Goal: Task Accomplishment & Management: Manage account settings

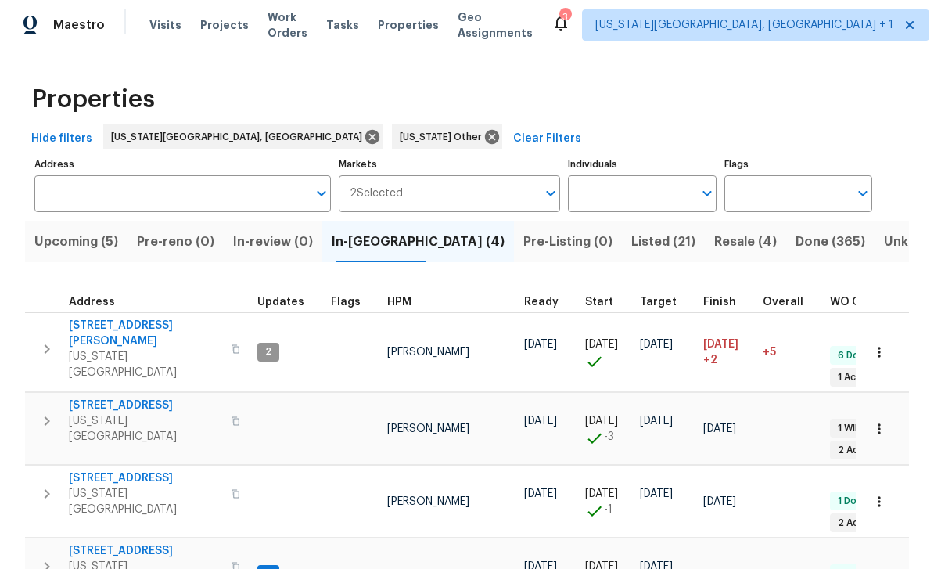
click at [225, 25] on span "Projects" at bounding box center [224, 25] width 48 height 16
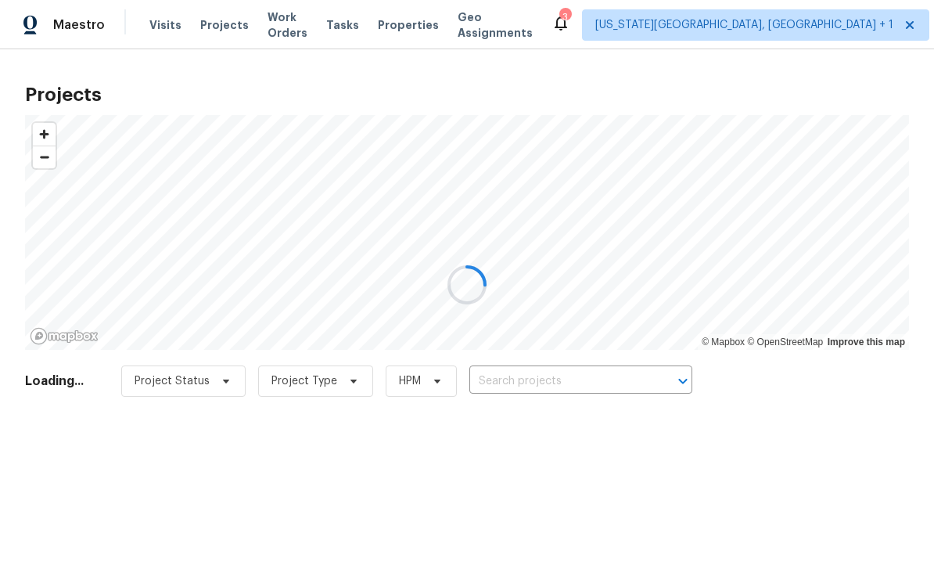
click at [602, 382] on div at bounding box center [467, 284] width 934 height 569
click at [609, 383] on div at bounding box center [467, 284] width 934 height 569
click at [603, 379] on div at bounding box center [467, 284] width 934 height 569
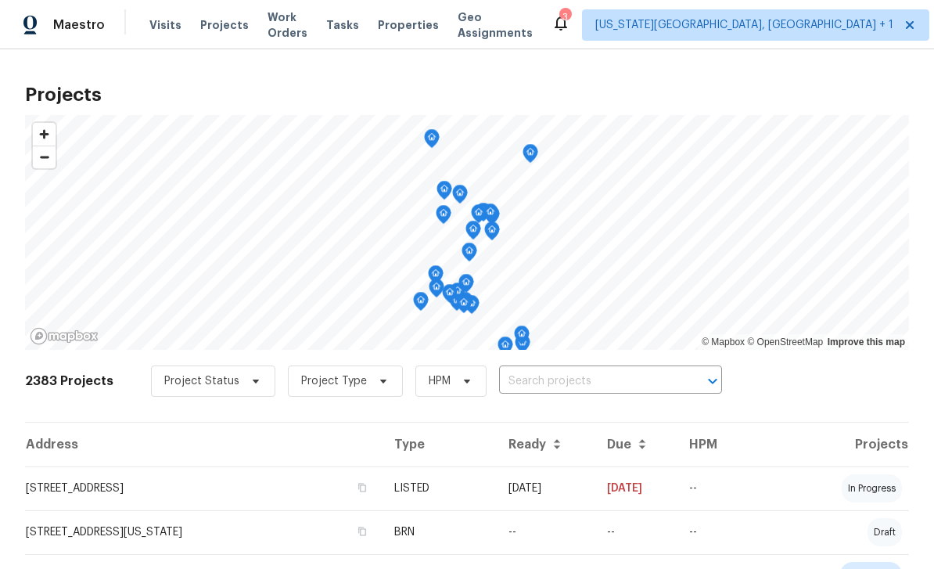
click at [605, 379] on input "text" at bounding box center [588, 381] width 179 height 24
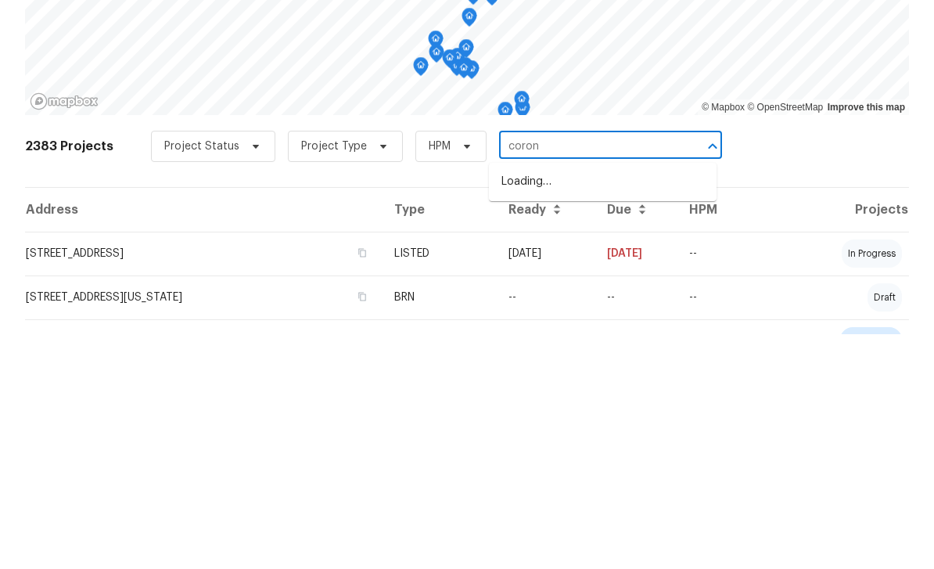
type input "corona"
click at [578, 404] on li "[STREET_ADDRESS][US_STATE]" at bounding box center [603, 417] width 228 height 26
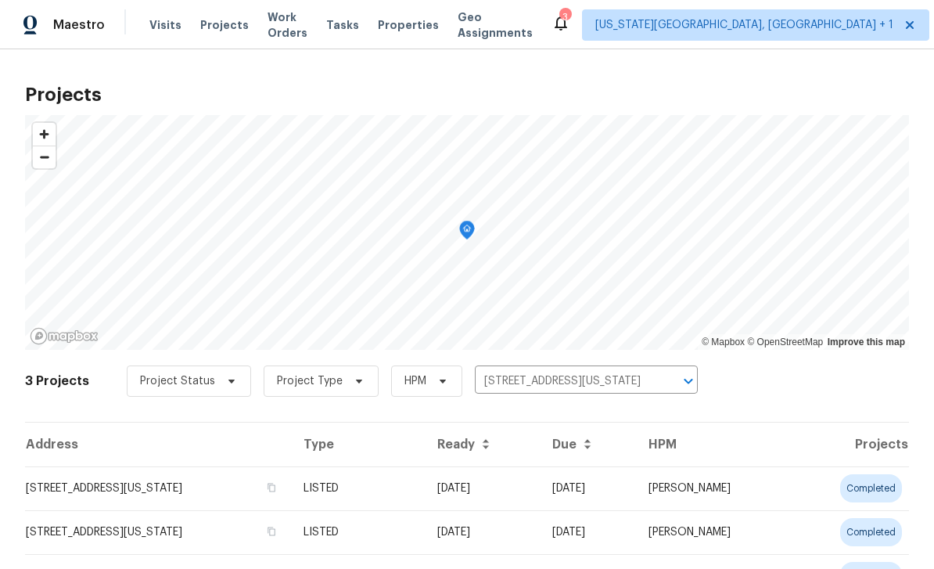
click at [271, 491] on td "[STREET_ADDRESS][US_STATE]" at bounding box center [158, 488] width 266 height 44
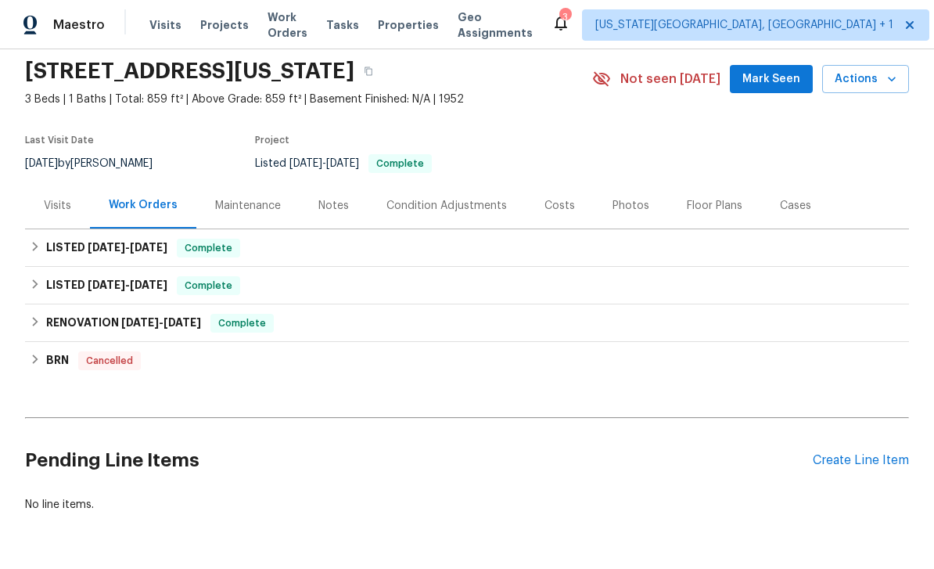
scroll to position [54, 0]
click at [857, 464] on div "Create Line Item" at bounding box center [861, 461] width 96 height 15
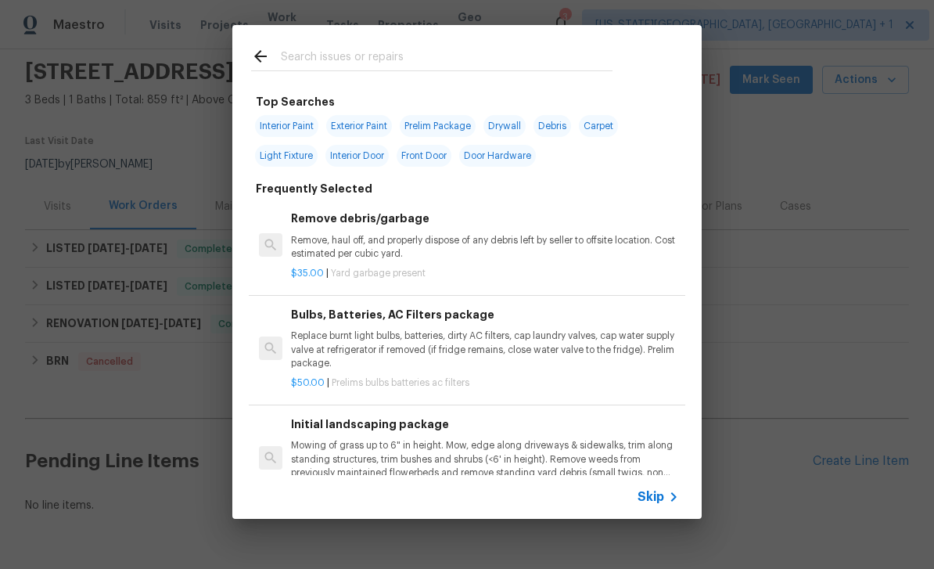
click at [374, 63] on input "text" at bounding box center [447, 58] width 332 height 23
type input "Lights"
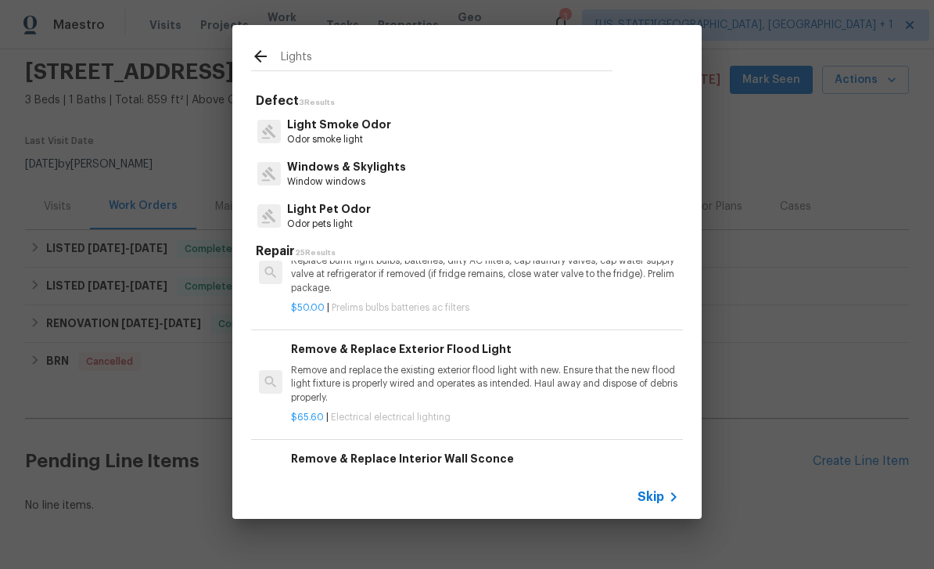
scroll to position [1822, 0]
click at [557, 383] on p "Remove and replace the existing exterior flood light with new. Ensure that the …" at bounding box center [485, 384] width 388 height 40
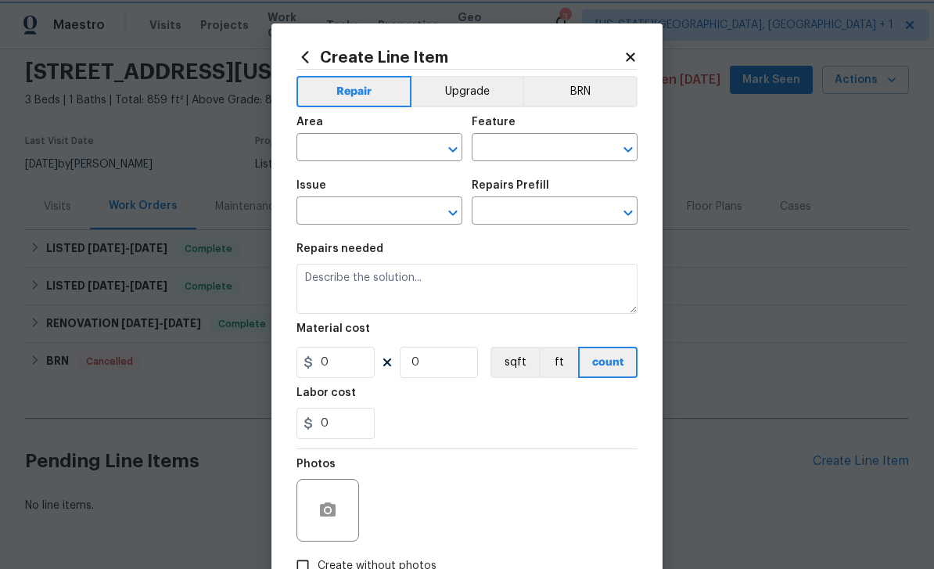
type input "Electrical Lighting"
type textarea "Remove and replace the existing exterior flood light with new. Ensure that the …"
type input "1"
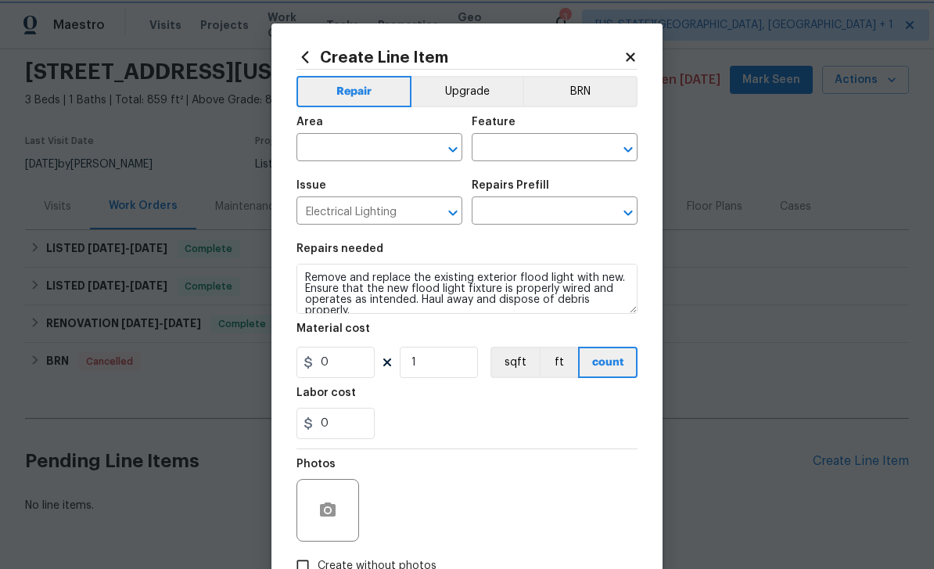
type input "Remove & Replace Exterior Flood Light $65.60"
type input "65.6"
click at [367, 149] on input "text" at bounding box center [357, 149] width 122 height 24
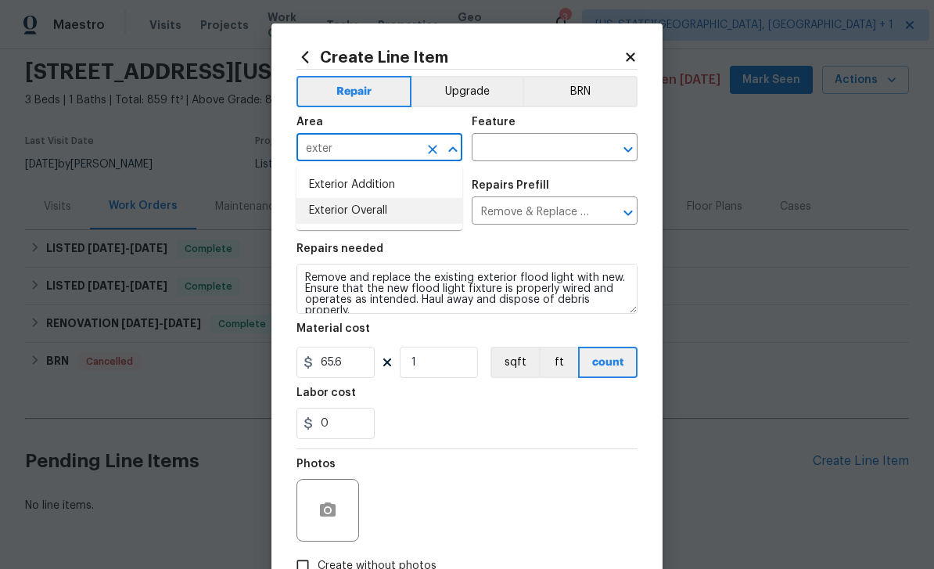
click at [379, 198] on li "Exterior Overall" at bounding box center [379, 211] width 166 height 26
type input "Exterior Overall"
click at [553, 152] on input "text" at bounding box center [533, 149] width 122 height 24
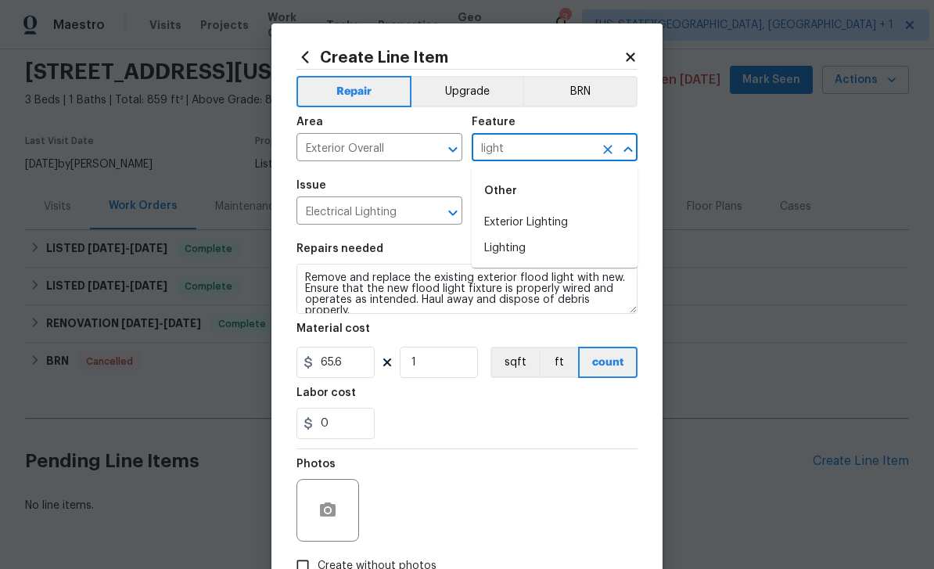
click at [541, 223] on li "Exterior Lighting" at bounding box center [555, 223] width 166 height 26
type input "Exterior Lighting"
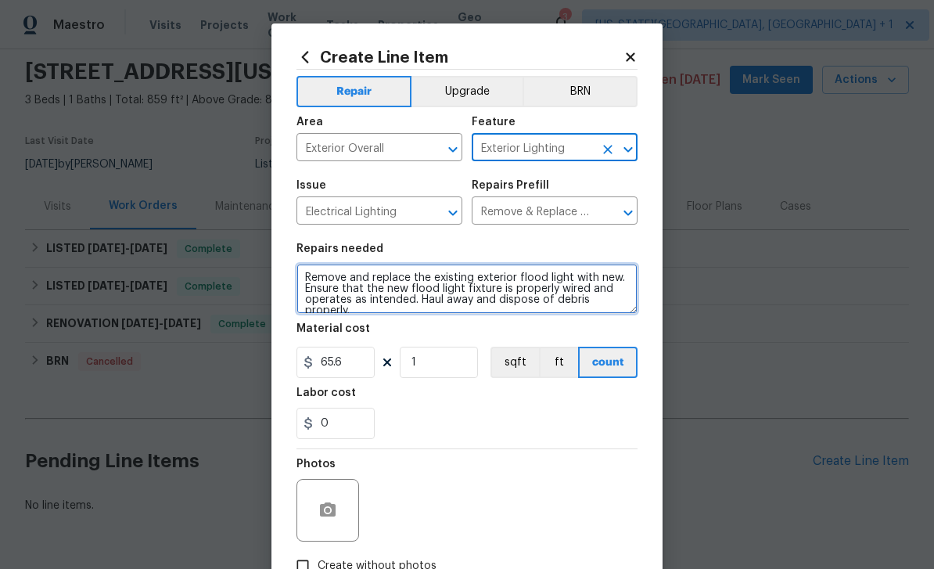
click at [398, 306] on textarea "Remove and replace the existing exterior flood light with new. Ensure that the …" at bounding box center [466, 289] width 341 height 50
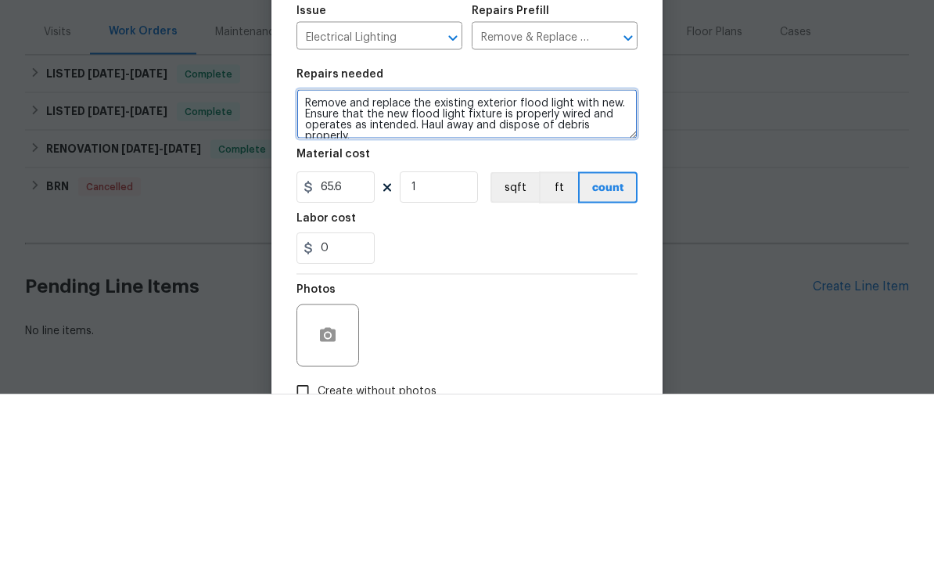
click at [404, 264] on textarea "Remove and replace the existing exterior flood light with new. Ensure that the …" at bounding box center [466, 289] width 341 height 50
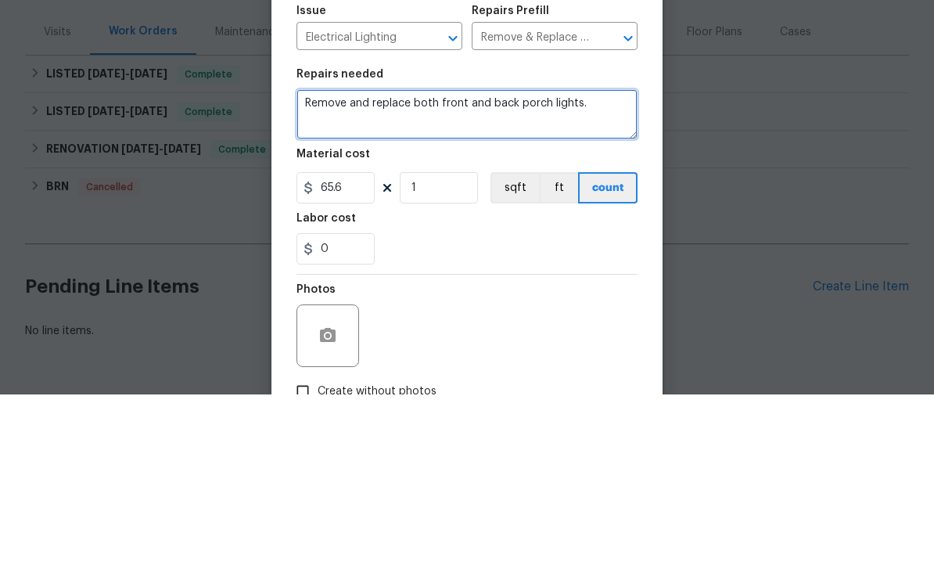
type textarea "Remove and replace both front and back porch lights."
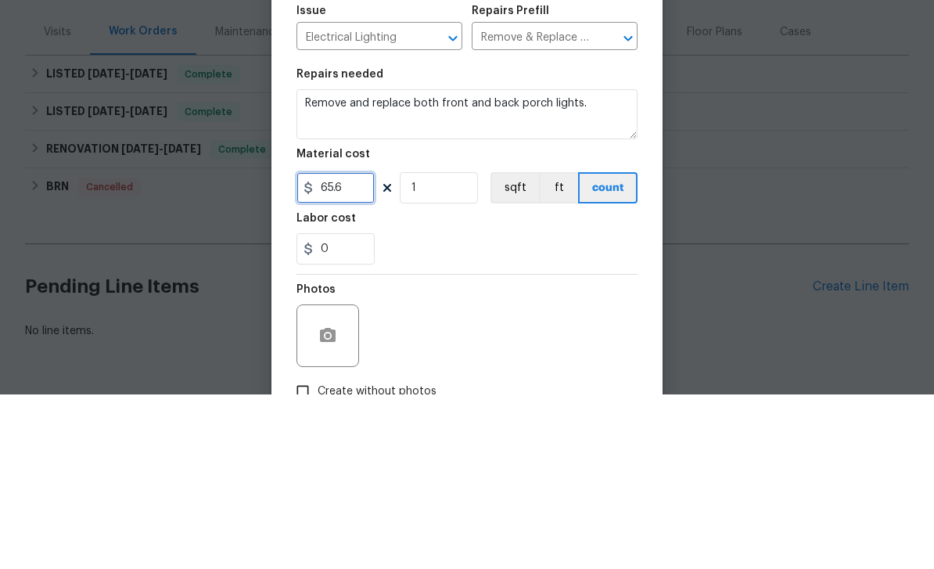
click at [353, 346] on input "65.6" at bounding box center [335, 361] width 78 height 31
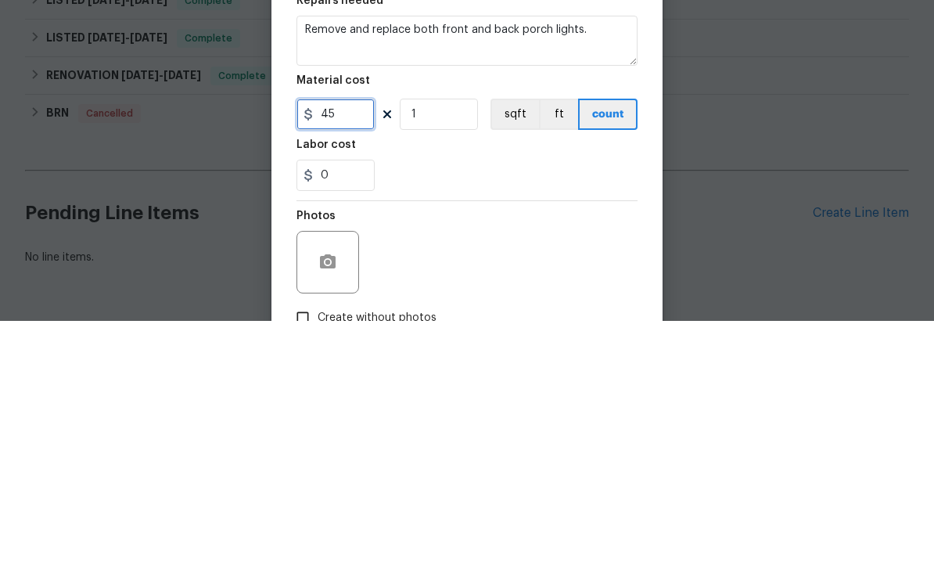
type input "45"
click at [451, 346] on input "1" at bounding box center [439, 361] width 78 height 31
click at [456, 346] on input "1" at bounding box center [439, 361] width 78 height 31
type input "2"
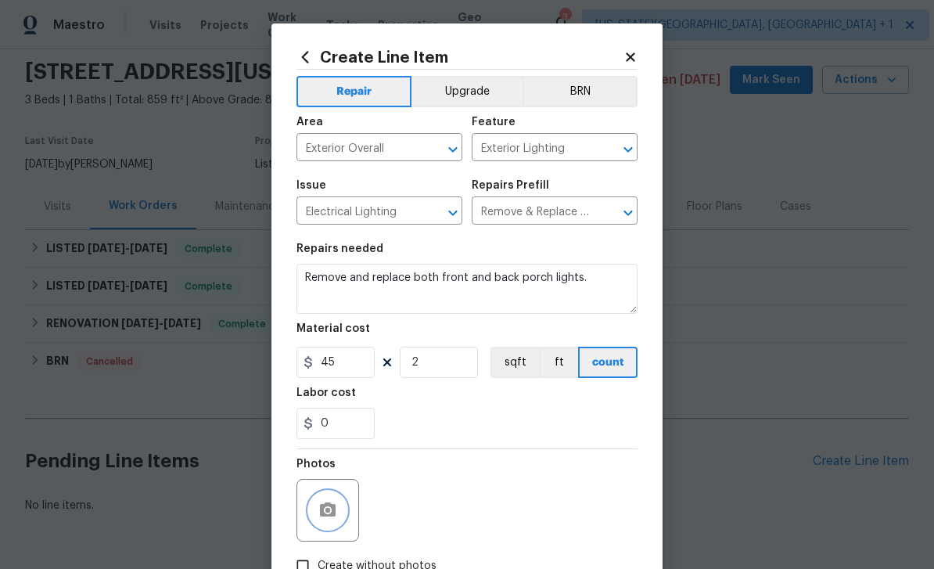
click at [336, 506] on icon "button" at bounding box center [327, 510] width 19 height 19
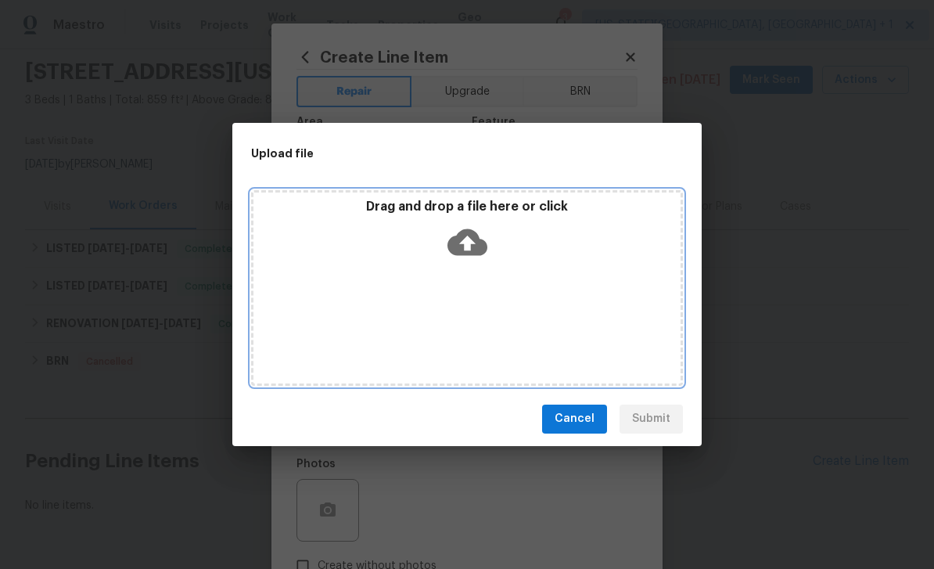
click at [465, 245] on icon at bounding box center [467, 242] width 40 height 40
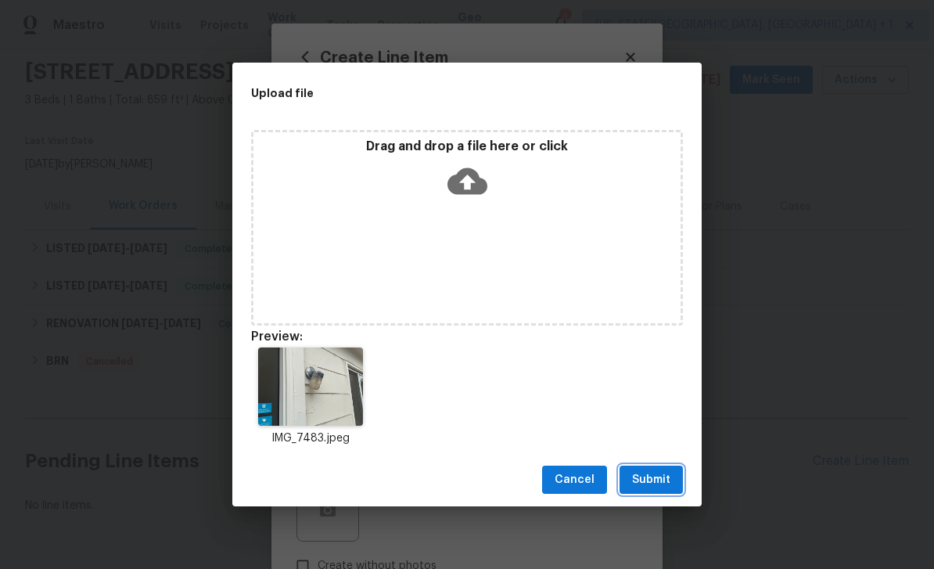
click at [659, 479] on span "Submit" at bounding box center [651, 480] width 38 height 20
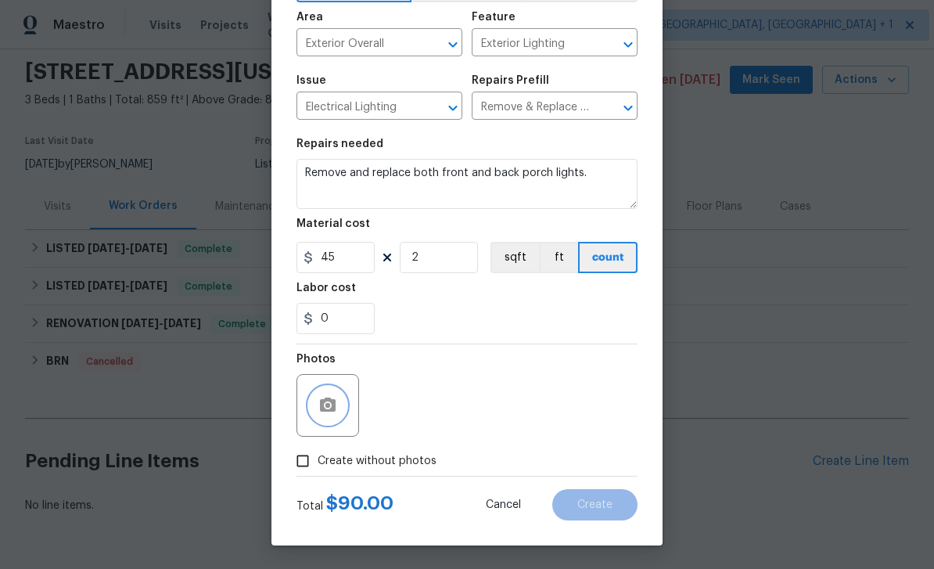
scroll to position [108, 0]
click at [414, 461] on span "Create without photos" at bounding box center [377, 461] width 119 height 16
click at [318, 461] on input "Create without photos" at bounding box center [303, 461] width 30 height 30
click at [411, 454] on span "Create without photos" at bounding box center [377, 461] width 119 height 16
click at [318, 454] on input "Create without photos" at bounding box center [303, 461] width 30 height 30
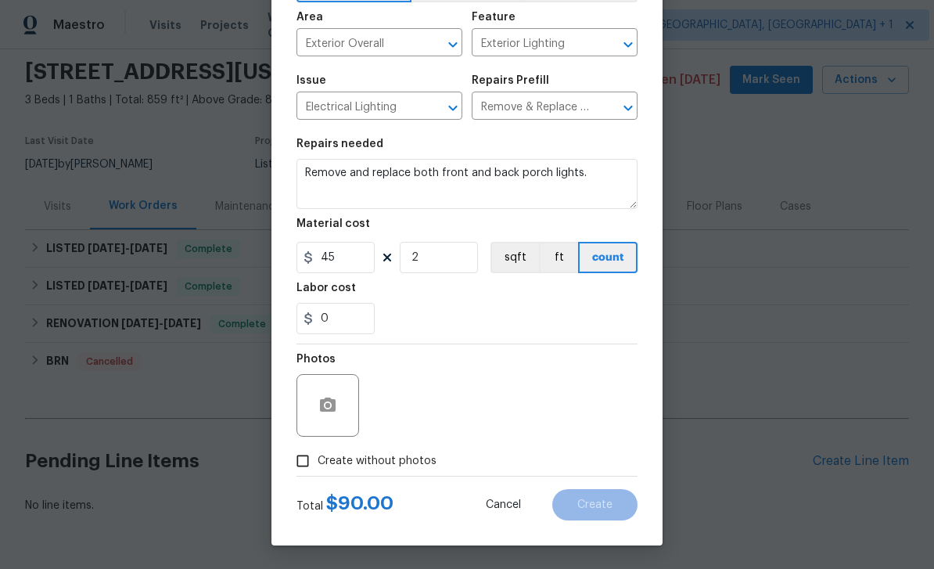
click at [432, 455] on span "Create without photos" at bounding box center [377, 461] width 119 height 16
click at [318, 455] on input "Create without photos" at bounding box center [303, 461] width 30 height 30
checkbox input "true"
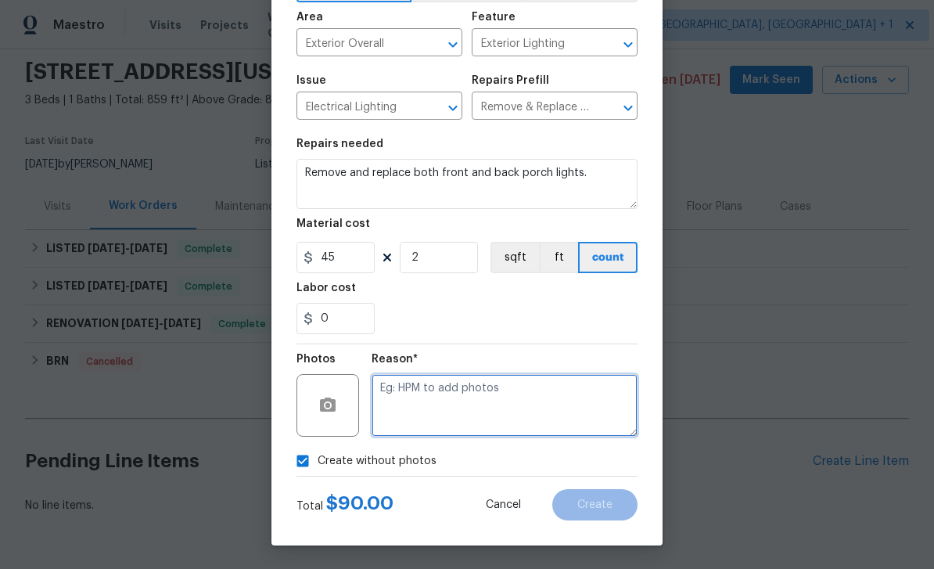
click at [491, 395] on textarea at bounding box center [504, 405] width 266 height 63
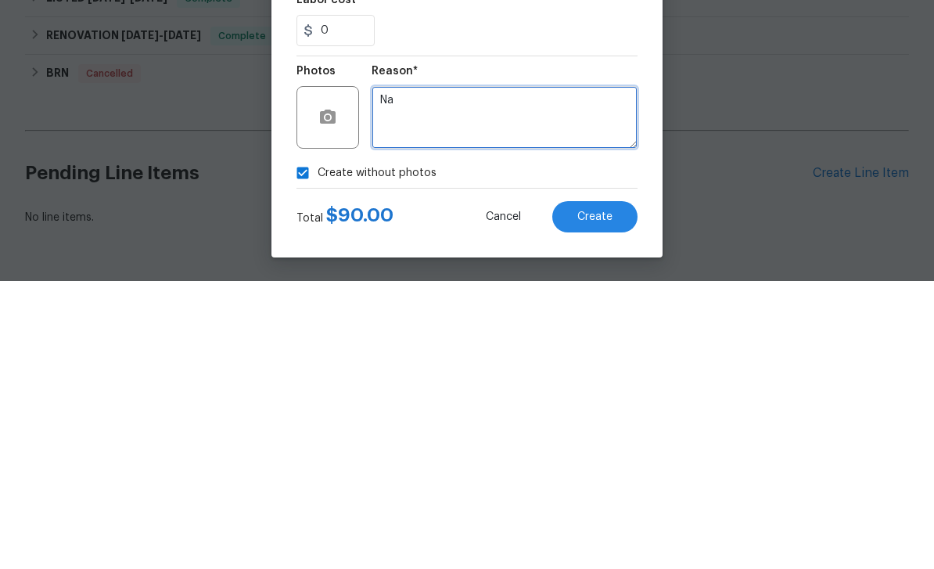
type textarea "Na"
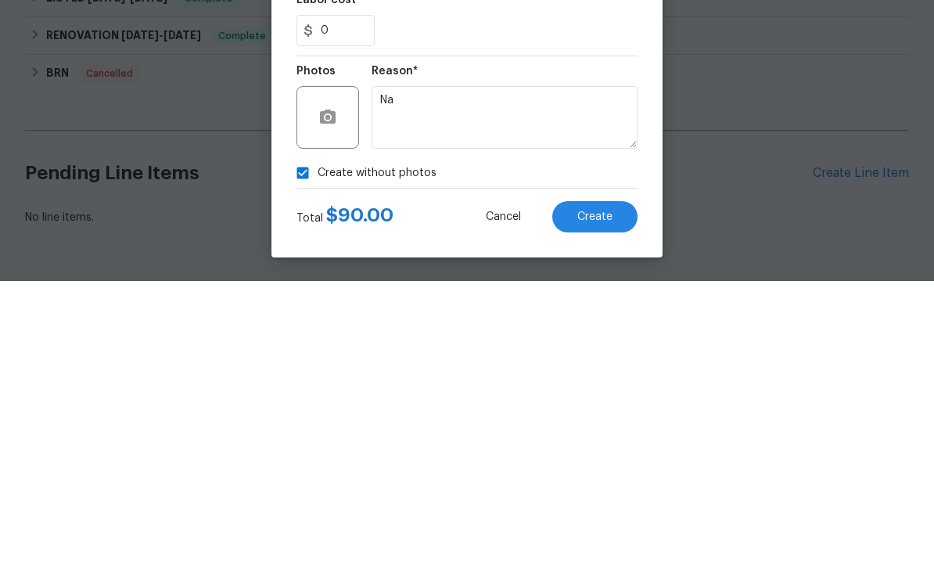
click at [611, 499] on span "Create" at bounding box center [594, 505] width 35 height 12
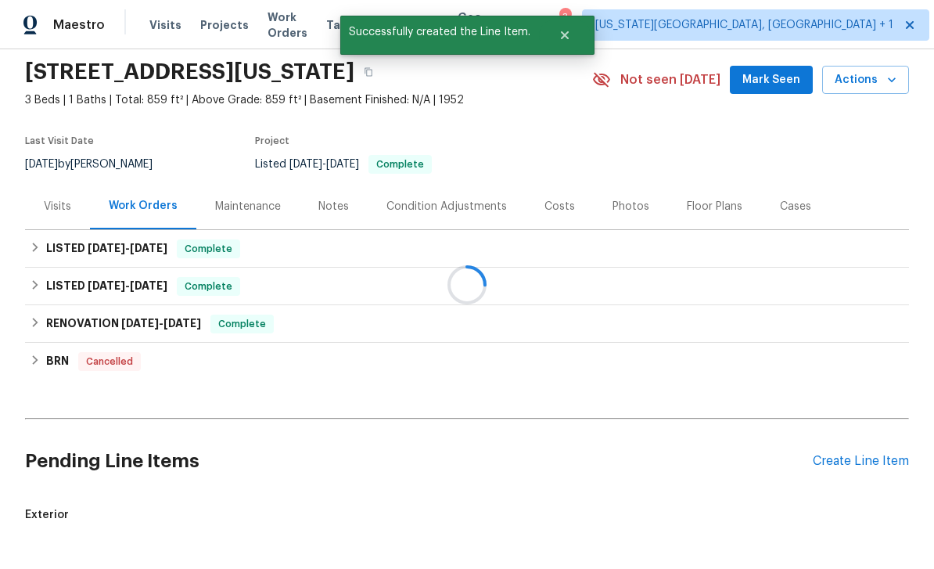
click at [866, 454] on div "Create Line Item" at bounding box center [861, 461] width 96 height 15
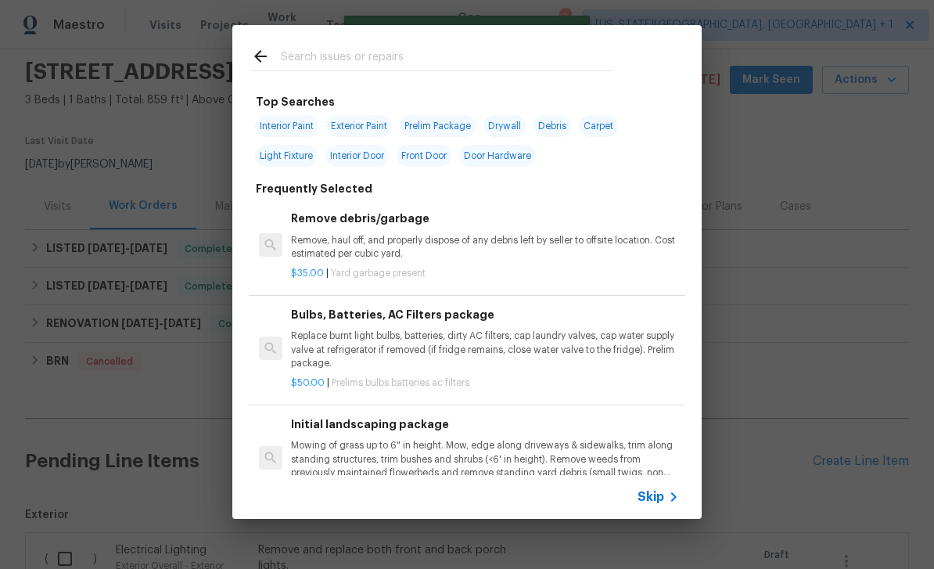
click at [378, 65] on input "text" at bounding box center [447, 58] width 332 height 23
type input "Land"
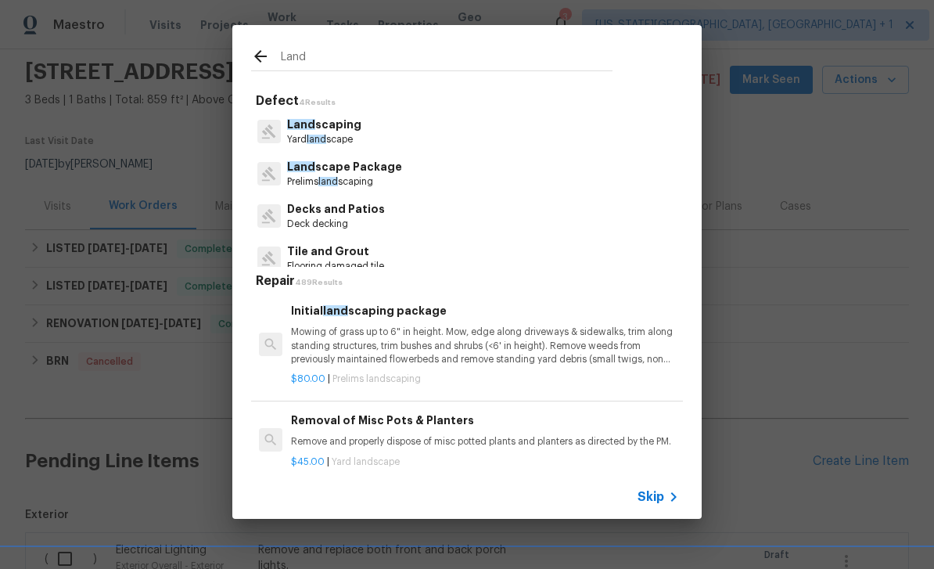
click at [389, 173] on p "Land scape Package" at bounding box center [344, 167] width 115 height 16
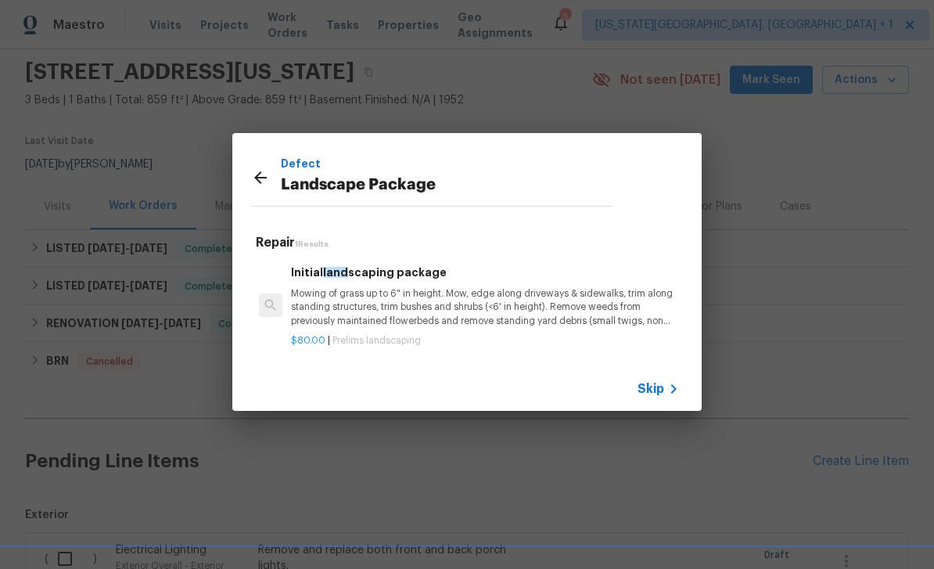
click at [493, 310] on p "Mowing of grass up to 6" in height. Mow, edge along driveways & sidewalks, trim…" at bounding box center [485, 307] width 388 height 40
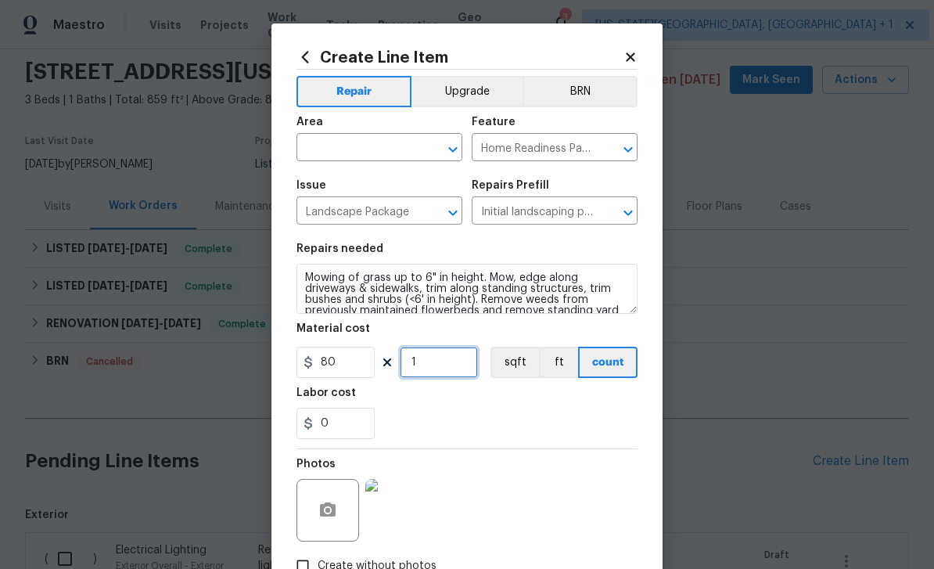
click at [454, 361] on input "1" at bounding box center [439, 361] width 78 height 31
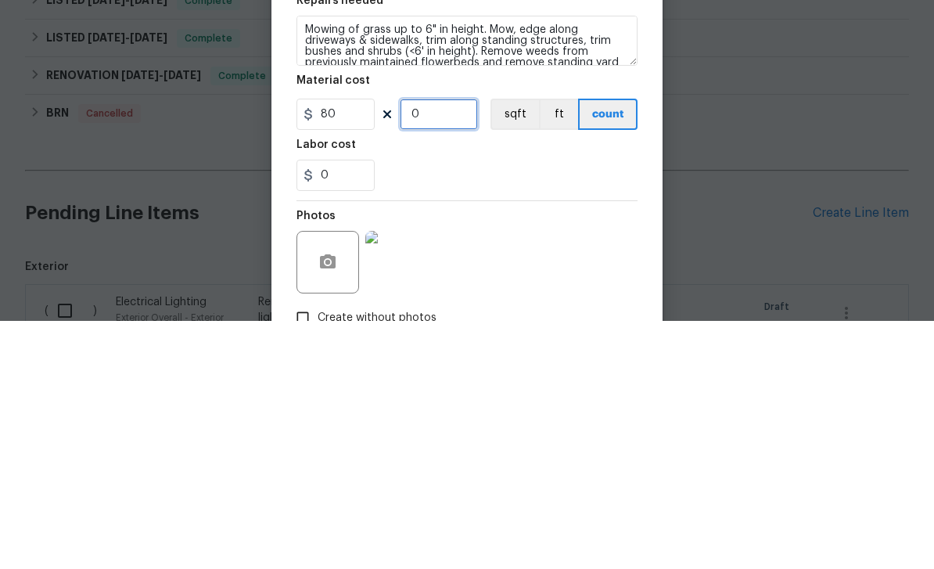
type input "2"
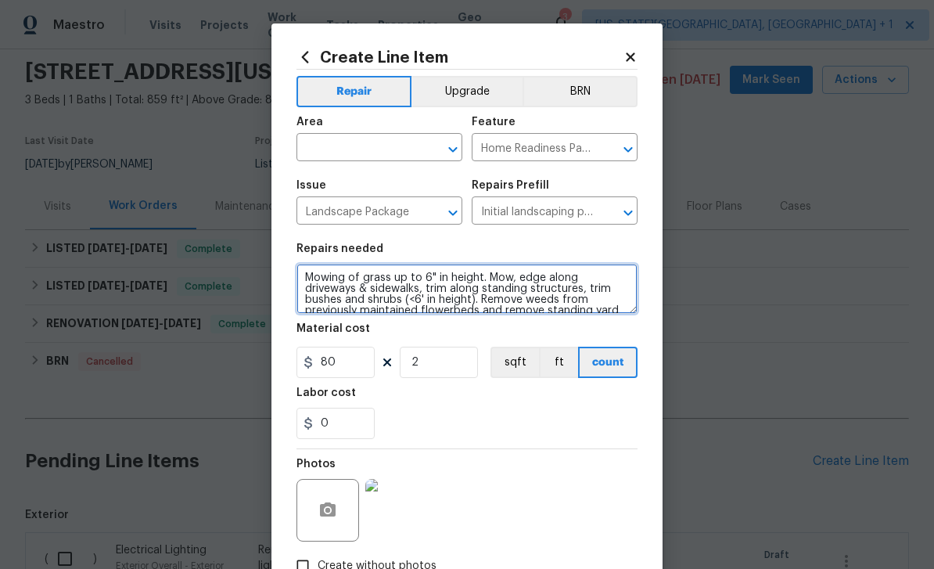
click at [314, 275] on textarea "Mowing of grass up to 6" in height. Mow, edge along driveways & sidewalks, trim…" at bounding box center [466, 289] width 341 height 50
type textarea "Pick up storm blown sticks and limbs. Mowing of grass up to 6" in height. Mow, …"
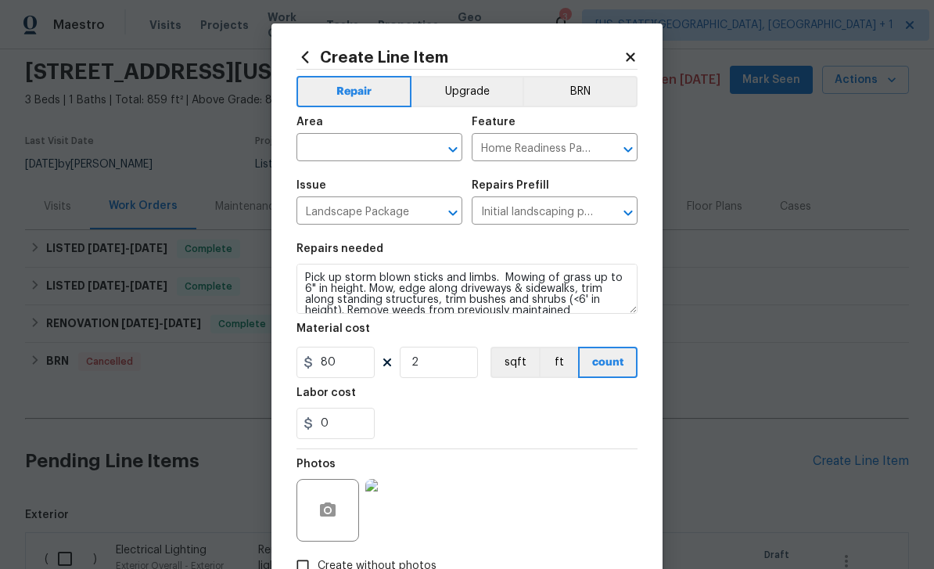
click at [375, 148] on input "text" at bounding box center [357, 149] width 122 height 24
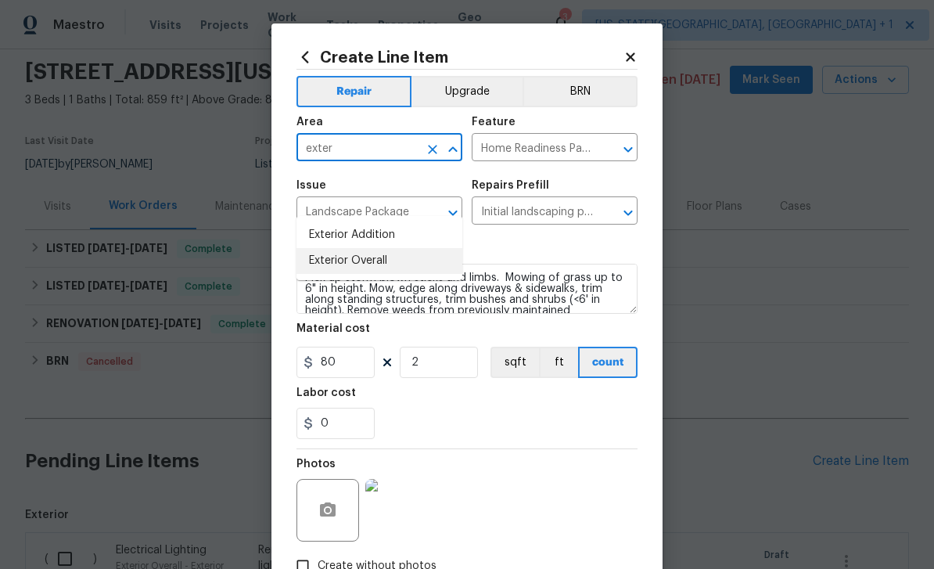
click at [382, 248] on li "Exterior Overall" at bounding box center [379, 261] width 166 height 26
type input "Exterior Overall"
click at [633, 54] on icon at bounding box center [630, 56] width 9 height 9
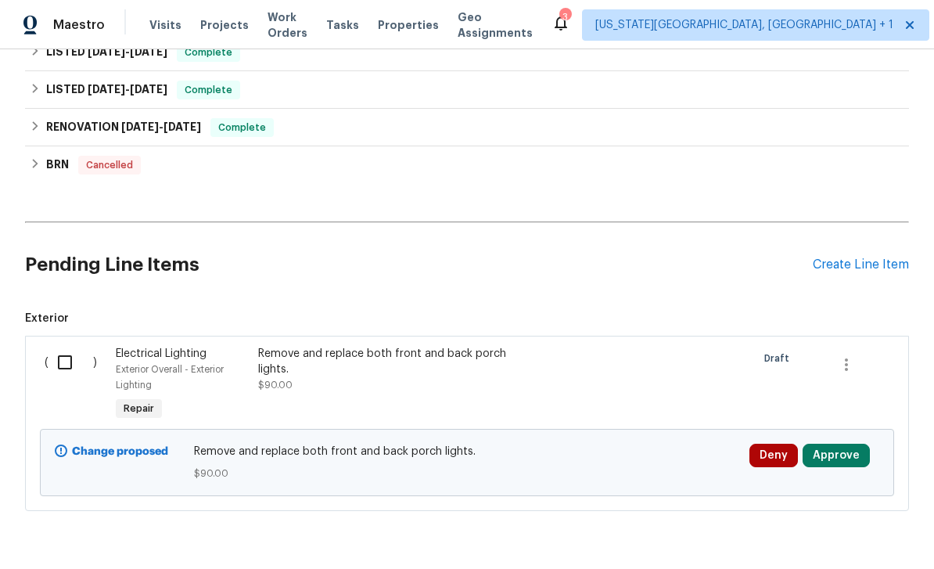
scroll to position [249, 0]
click at [63, 360] on input "checkbox" at bounding box center [70, 362] width 45 height 33
checkbox input "true"
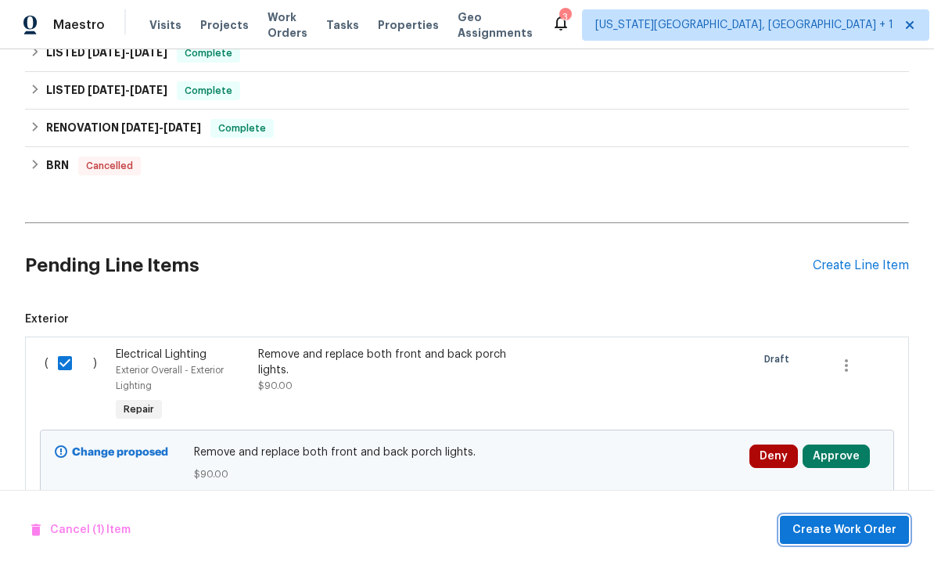
click at [845, 535] on span "Create Work Order" at bounding box center [844, 530] width 104 height 20
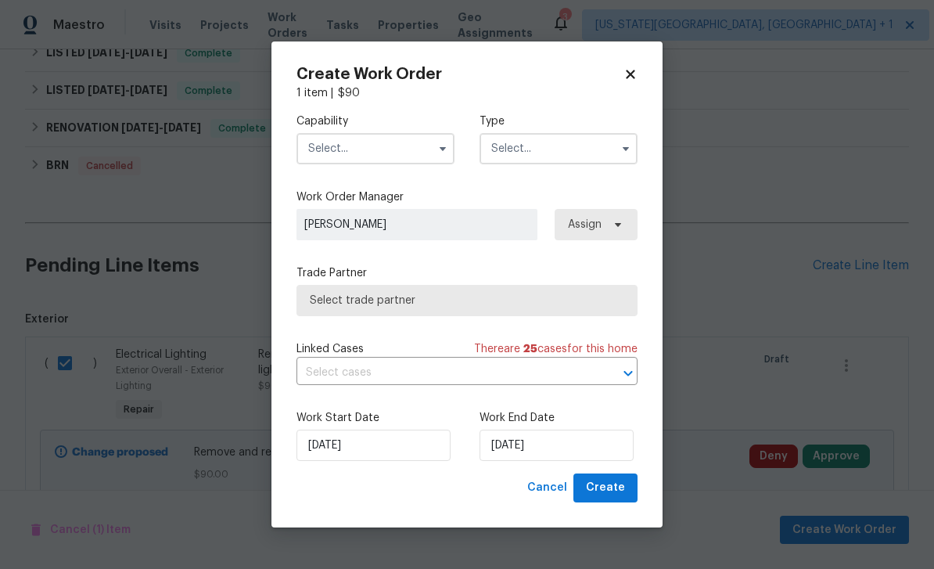
click at [389, 146] on input "text" at bounding box center [375, 148] width 158 height 31
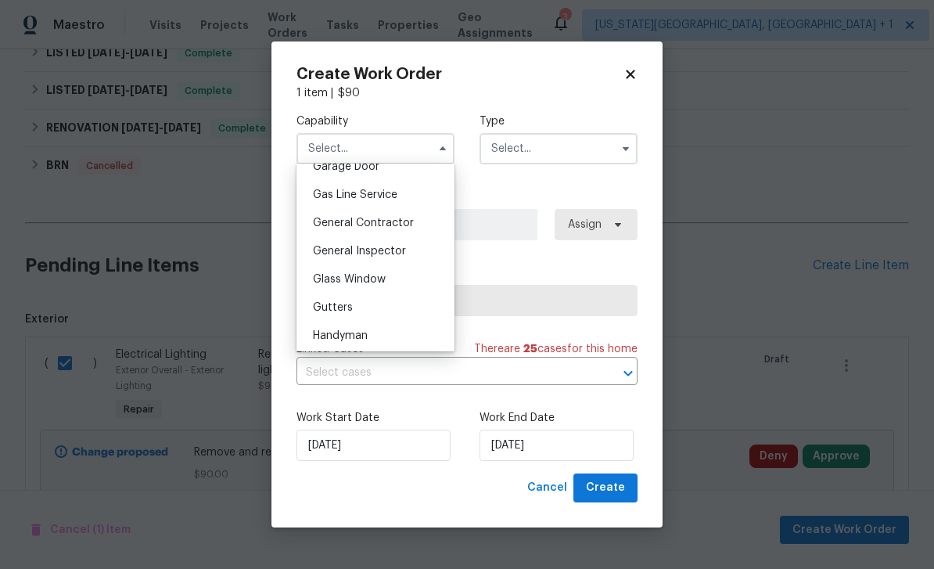
scroll to position [729, 0]
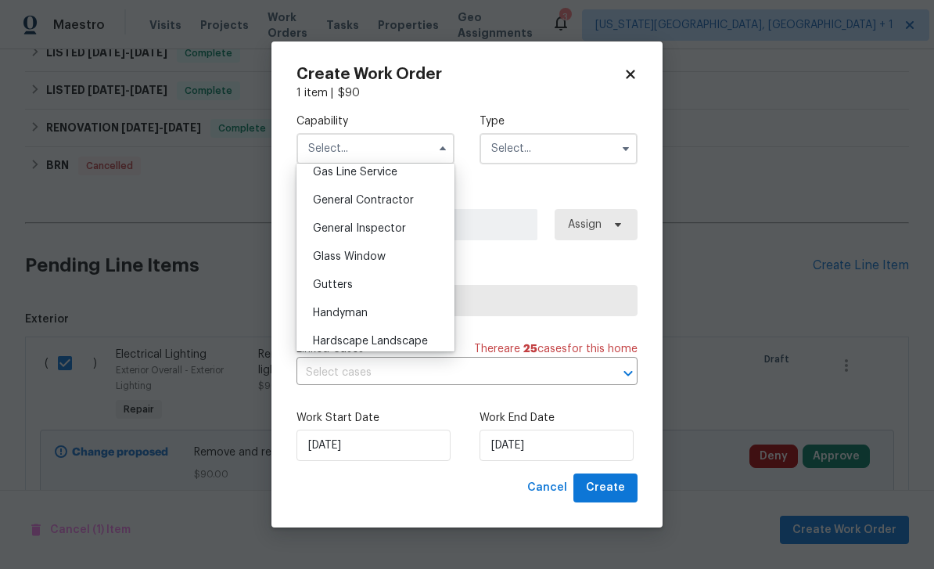
click at [390, 199] on span "General Contractor" at bounding box center [363, 200] width 101 height 11
type input "General Contractor"
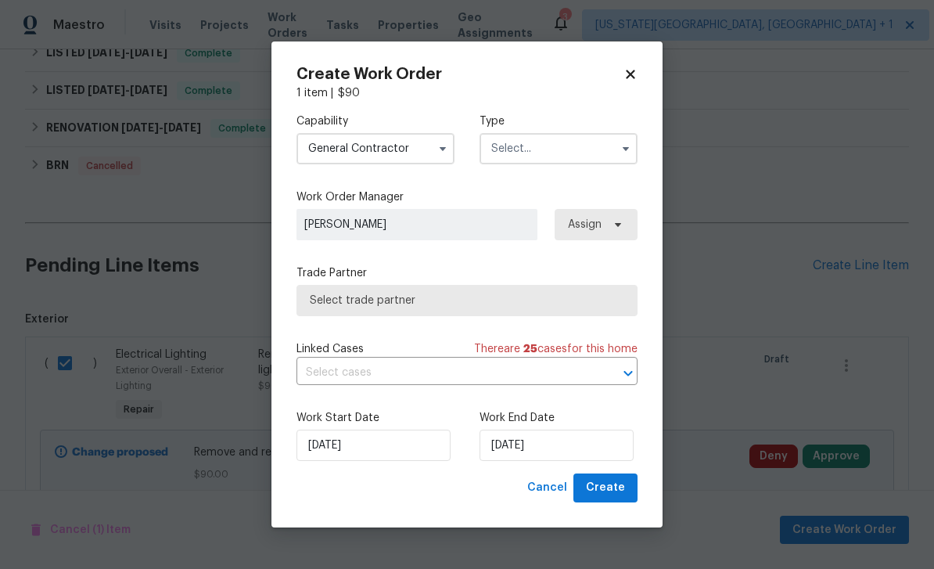
click at [536, 153] on input "text" at bounding box center [558, 148] width 158 height 31
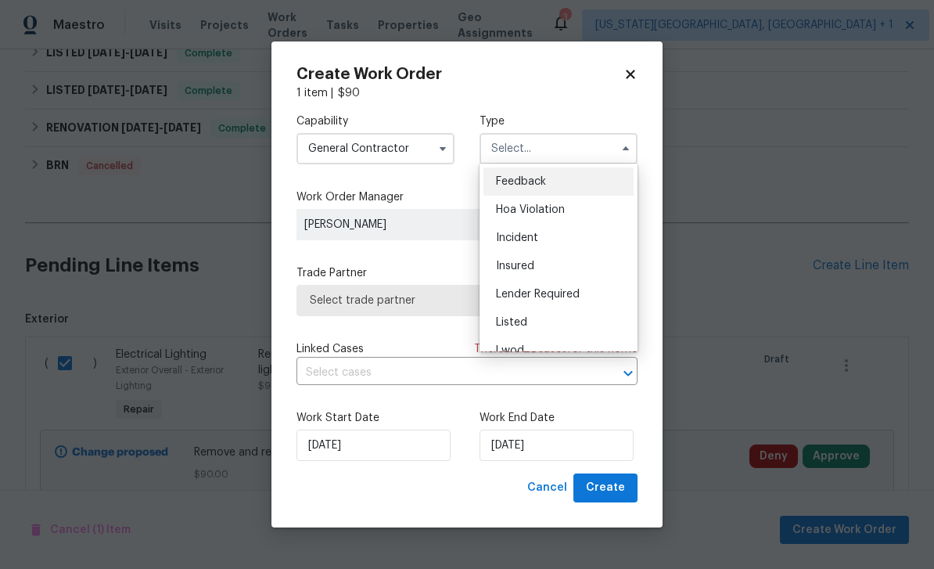
click at [513, 322] on span "Listed" at bounding box center [511, 322] width 31 height 11
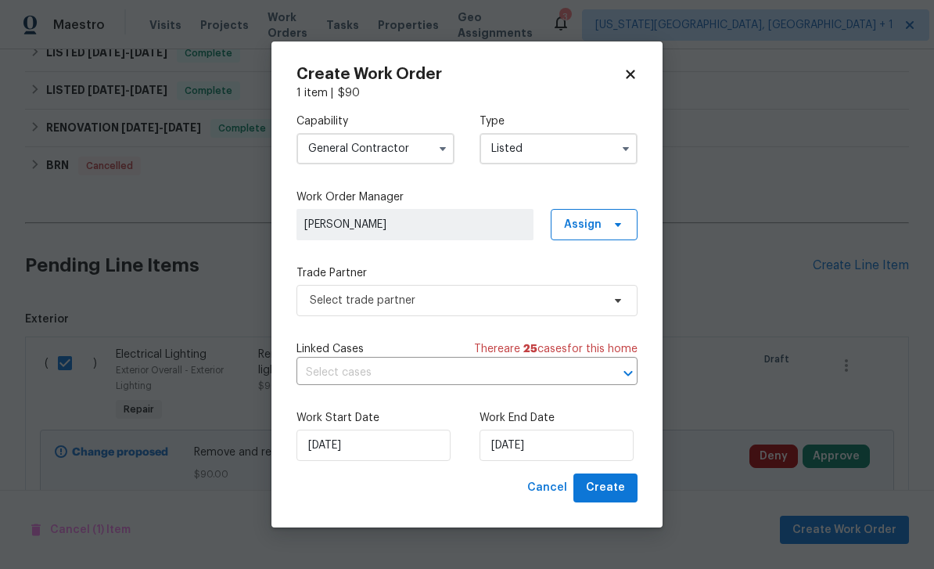
type input "Listed"
click at [571, 453] on input "[DATE]" at bounding box center [556, 444] width 154 height 31
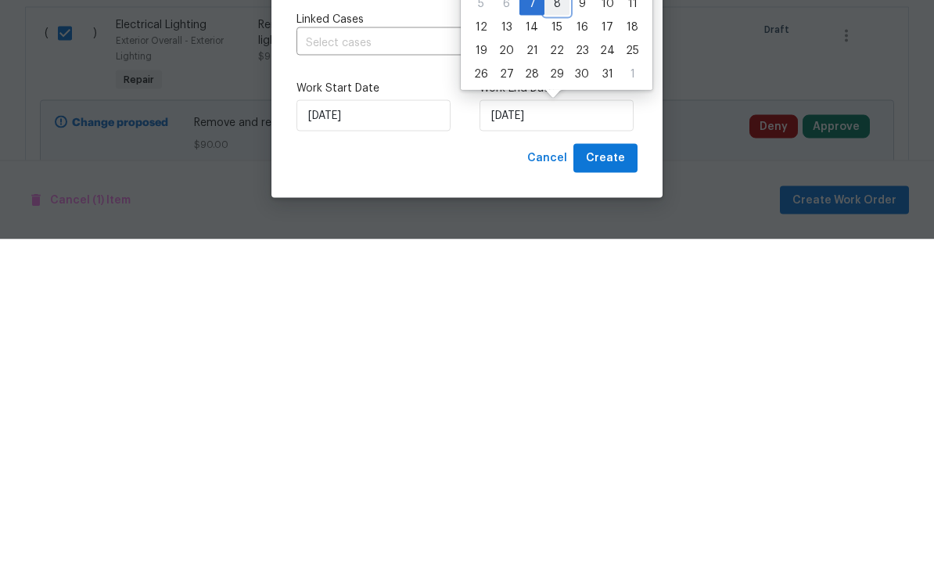
click at [562, 322] on div "8" at bounding box center [556, 333] width 25 height 22
type input "10/8/2025"
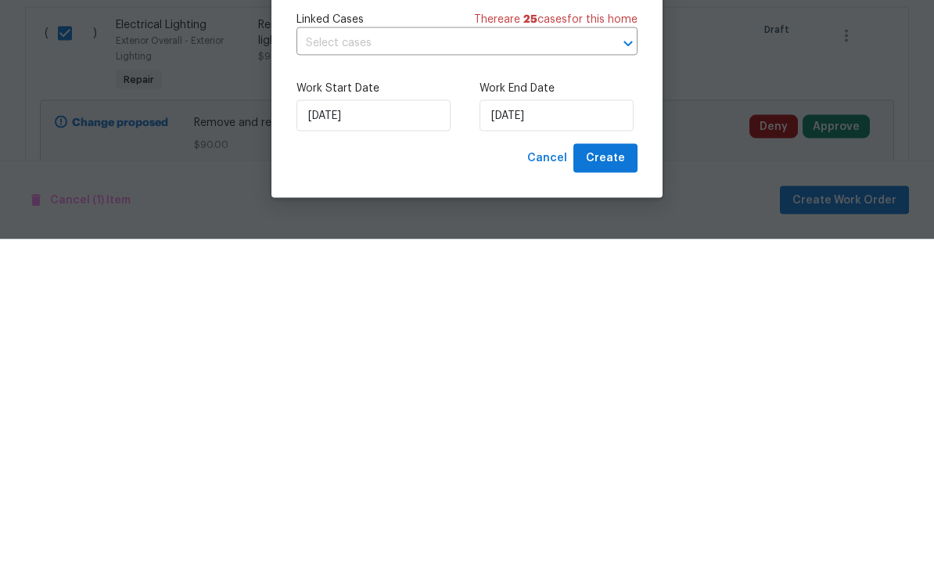
scroll to position [50, 0]
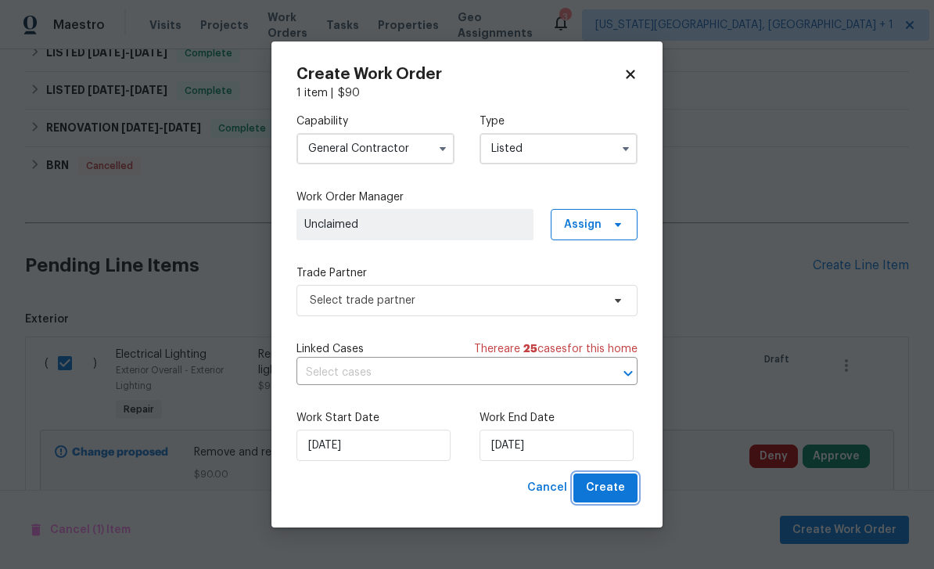
click at [621, 497] on span "Create" at bounding box center [605, 488] width 39 height 20
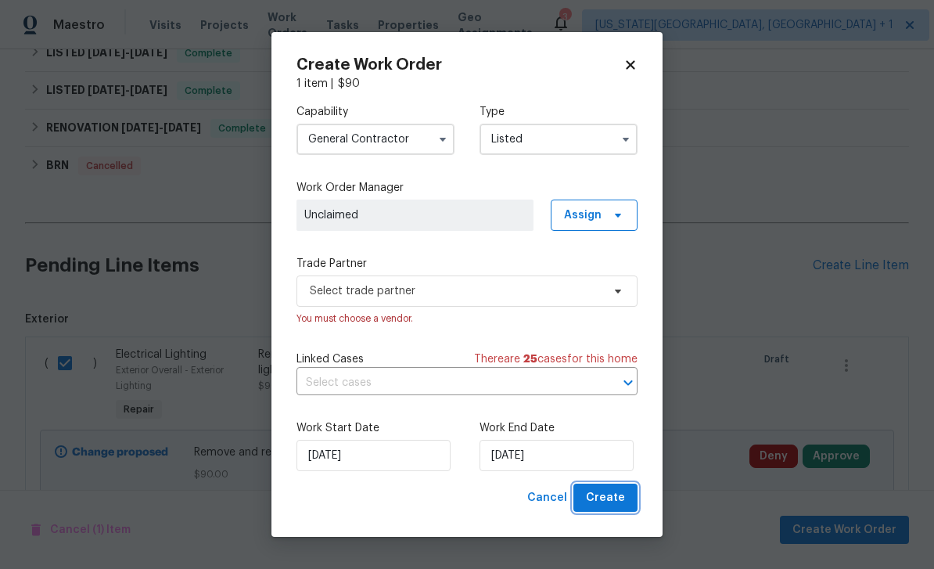
click at [619, 497] on span "Create" at bounding box center [605, 498] width 39 height 20
click at [619, 500] on span "Create" at bounding box center [605, 498] width 39 height 20
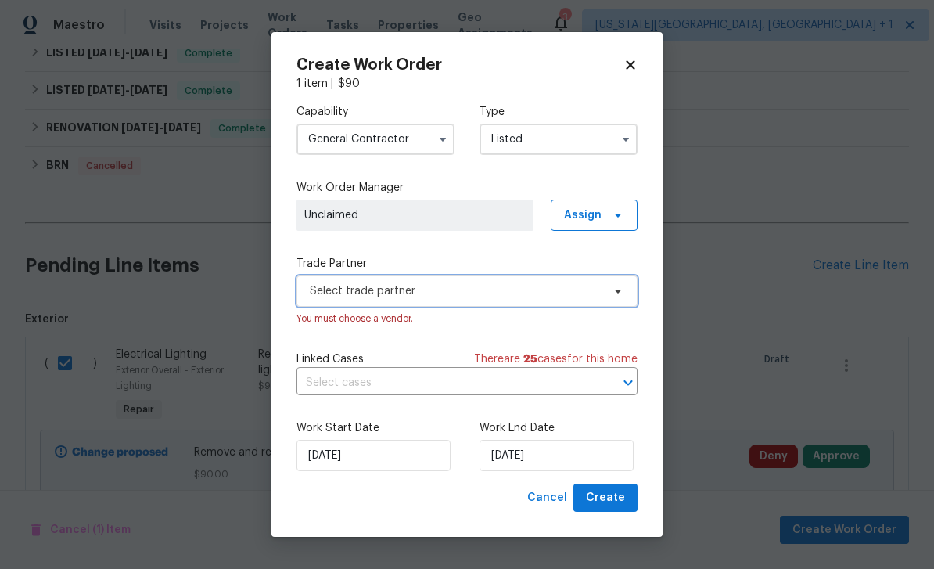
click at [486, 285] on span "Select trade partner" at bounding box center [456, 291] width 292 height 16
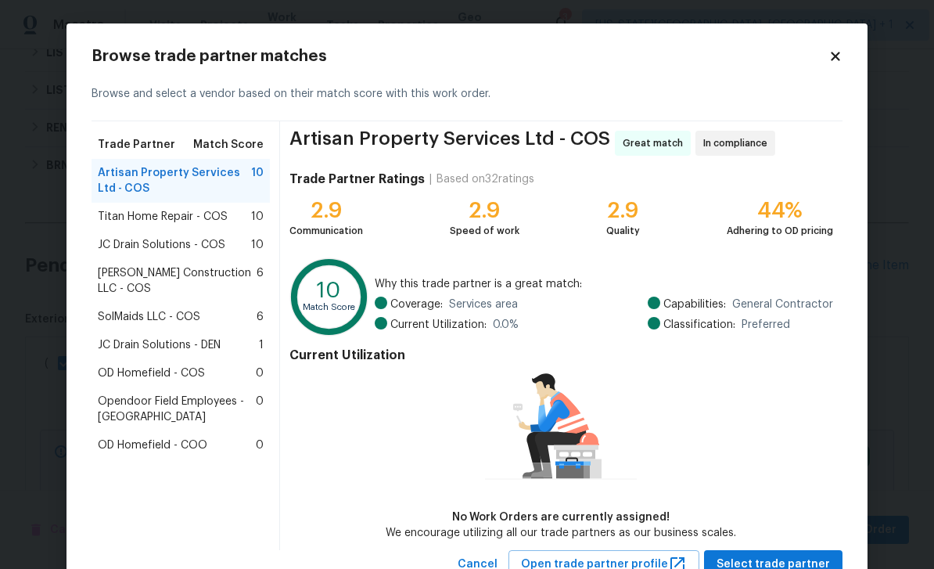
click at [185, 220] on span "Titan Home Repair - COS" at bounding box center [163, 217] width 130 height 16
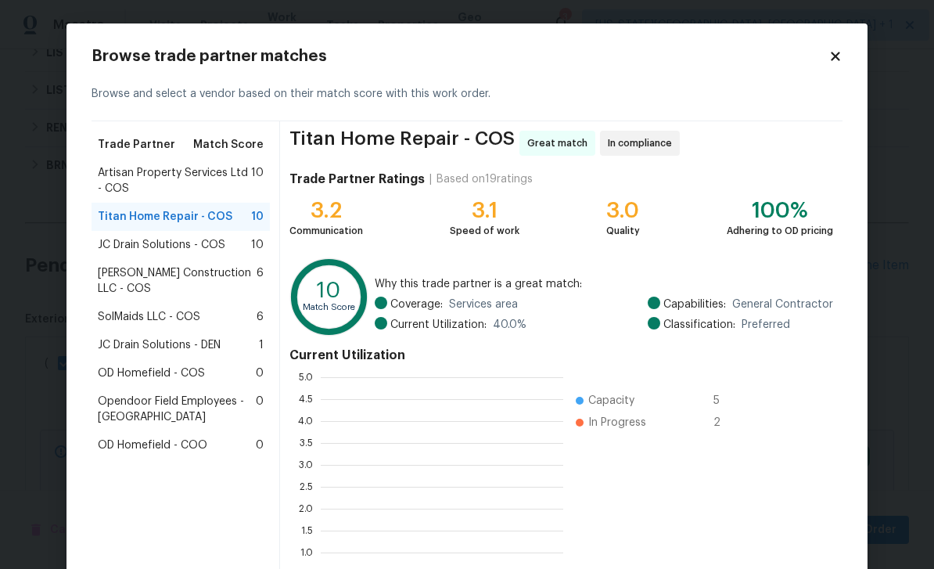
scroll to position [2, 2]
click at [755, 514] on div "0.0 0.5 1.0 1.5 2.0 2.5 3.0 3.5 4.0 4.5 5.0 Capacity 5 In Progress 2" at bounding box center [523, 486] width 469 height 235
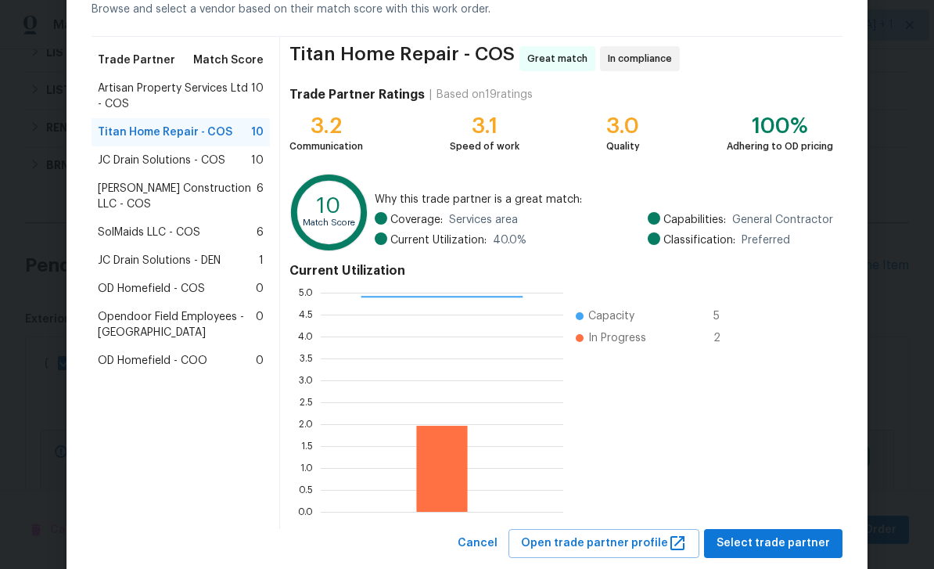
scroll to position [120, 0]
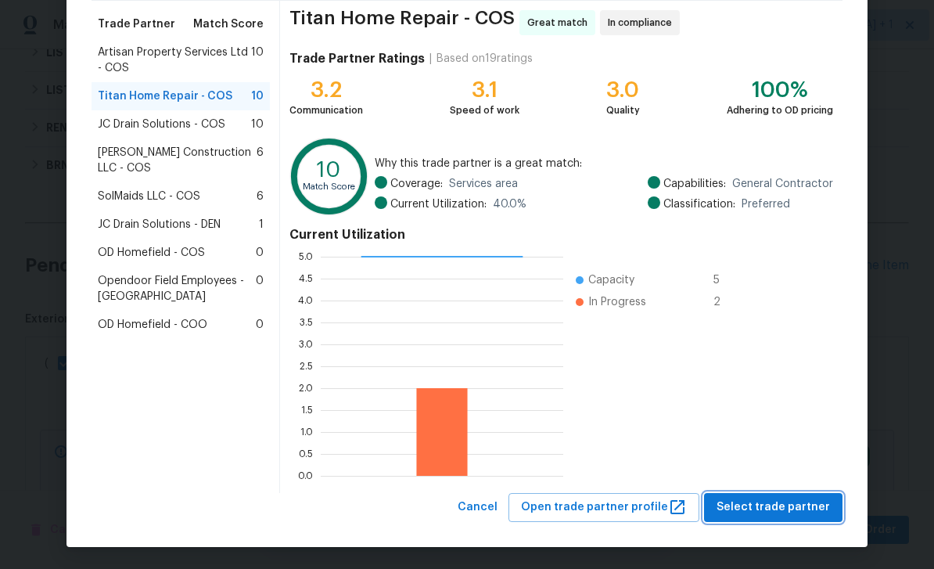
click at [758, 512] on span "Select trade partner" at bounding box center [772, 507] width 113 height 20
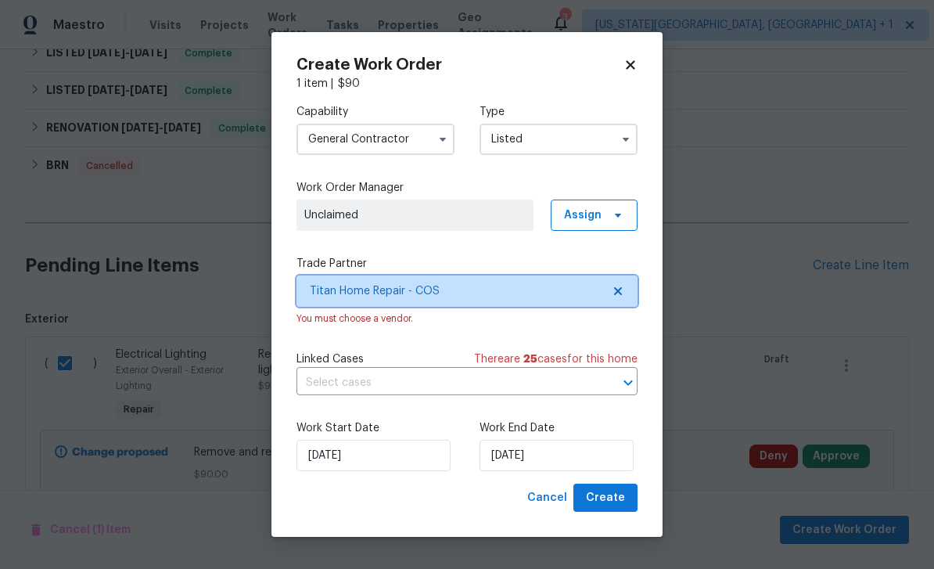
scroll to position [0, 0]
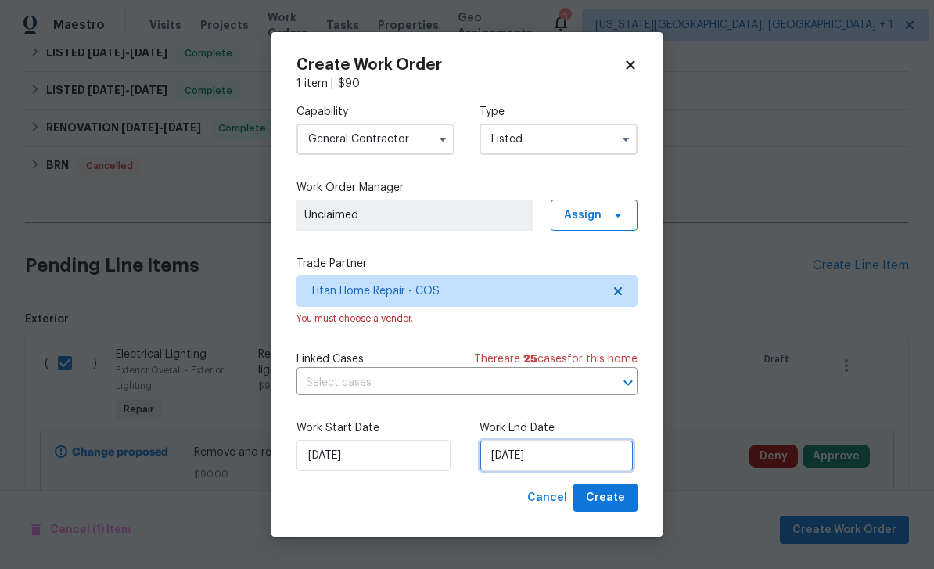
click at [572, 456] on input "10/8/2025" at bounding box center [556, 455] width 154 height 31
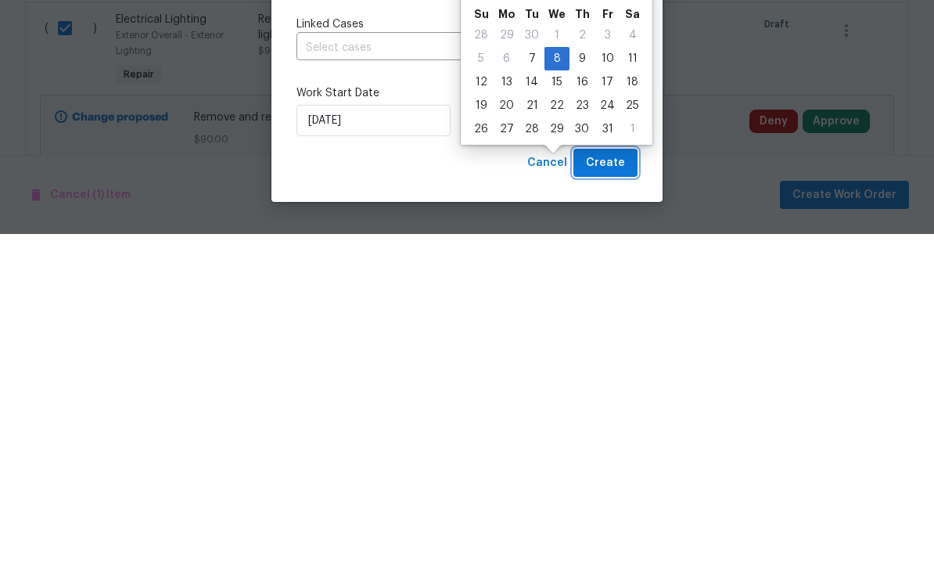
click at [619, 488] on span "Create" at bounding box center [605, 498] width 39 height 20
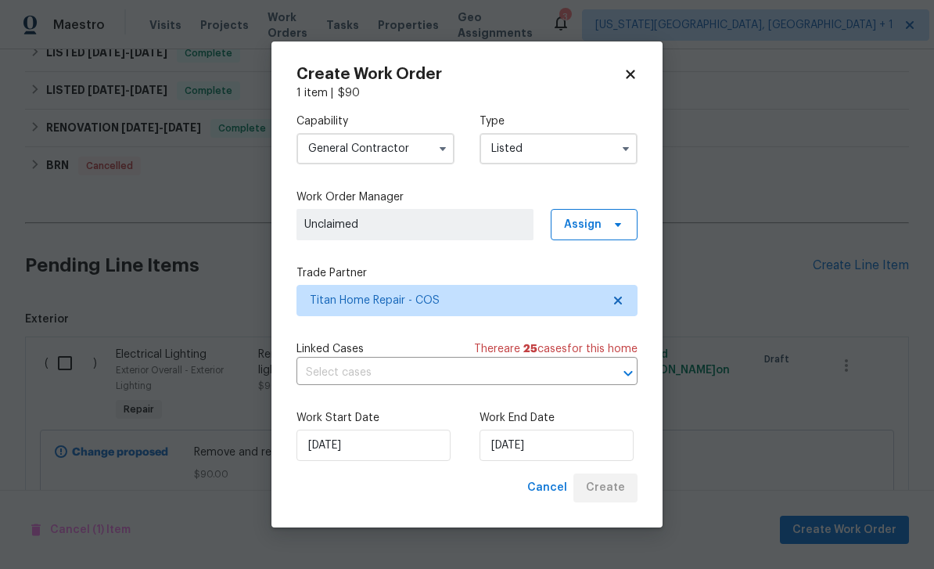
checkbox input "false"
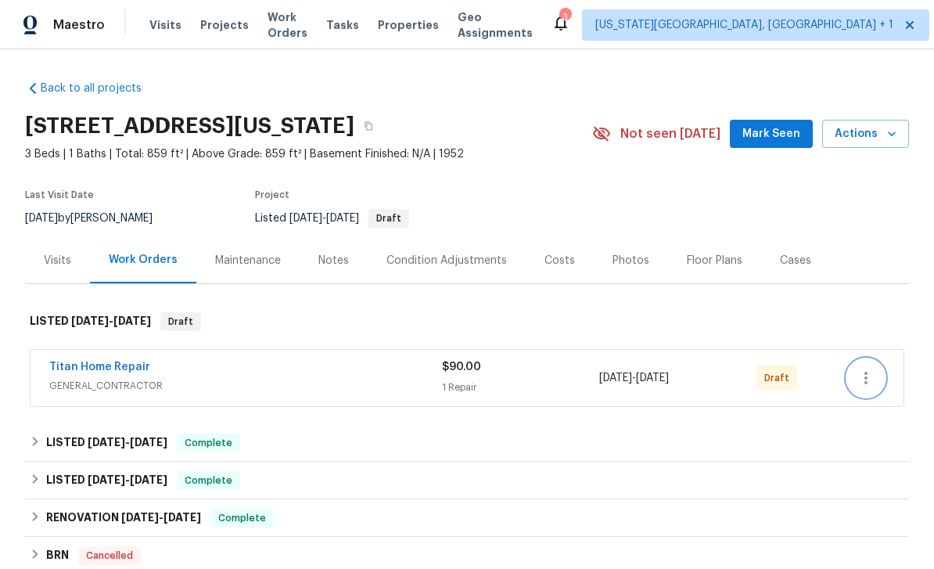
click at [883, 382] on button "button" at bounding box center [866, 378] width 38 height 38
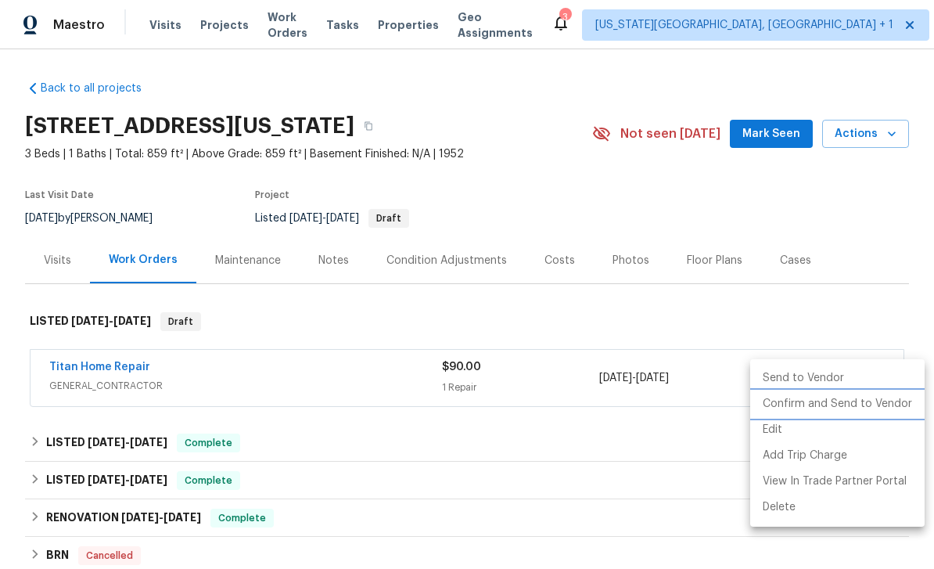
click at [834, 401] on li "Confirm and Send to Vendor" at bounding box center [837, 404] width 174 height 26
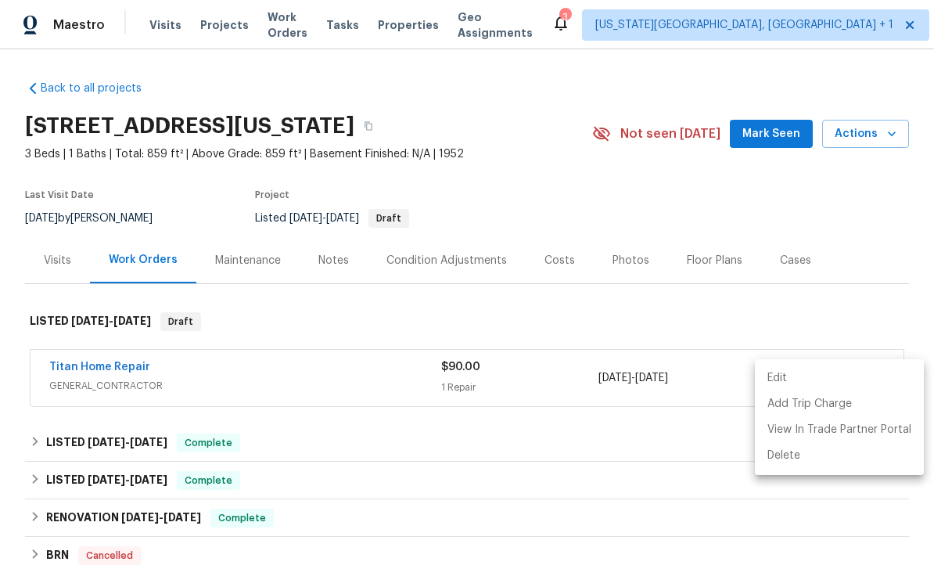
click at [337, 264] on div at bounding box center [467, 284] width 934 height 569
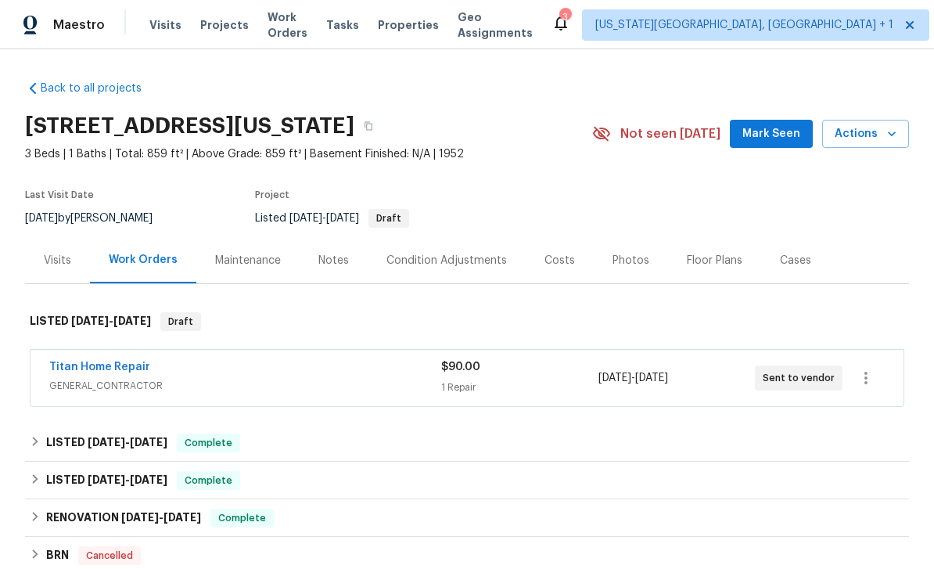
click at [349, 249] on div "Notes" at bounding box center [334, 260] width 68 height 46
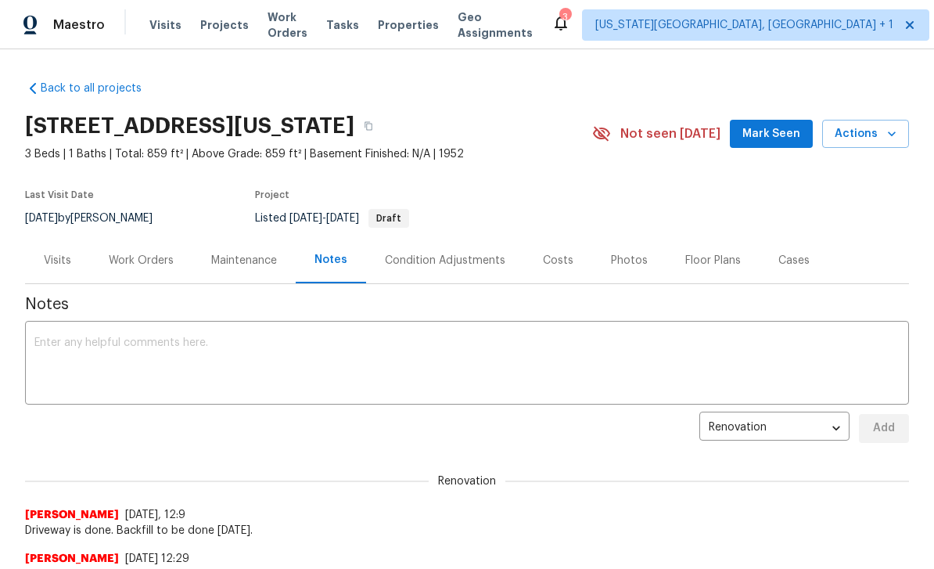
click at [394, 371] on textarea at bounding box center [466, 364] width 865 height 55
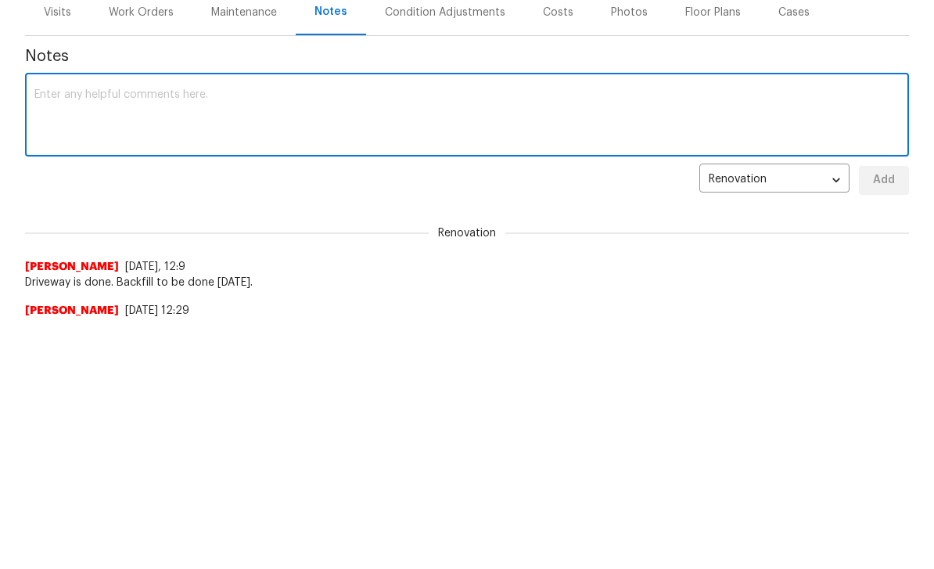
type textarea "D"
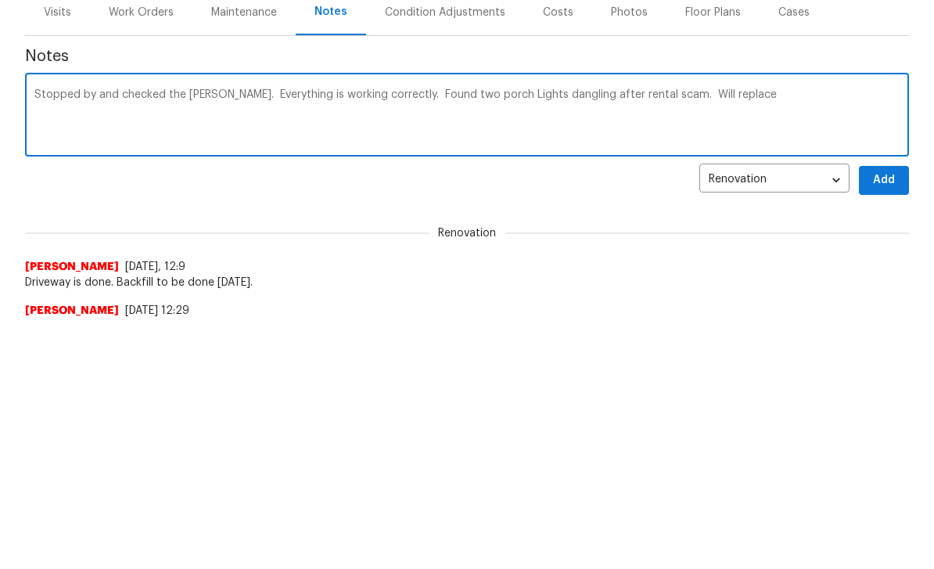
type textarea "Stopped by and checked the Knox. Everything is working correctly. Found two por…"
click at [897, 414] on button "Add" at bounding box center [884, 428] width 50 height 29
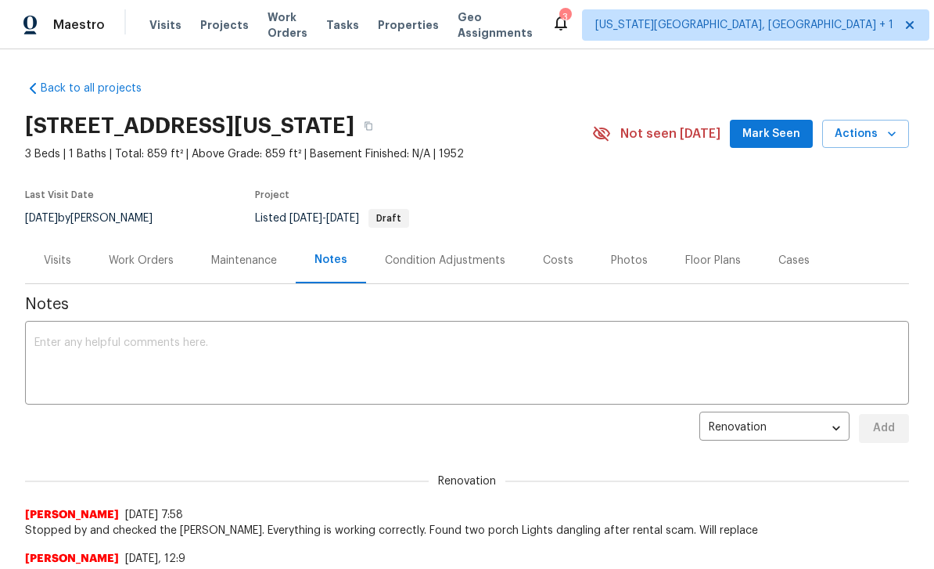
click at [788, 137] on span "Mark Seen" at bounding box center [771, 134] width 58 height 20
click at [788, 135] on span "Seen today" at bounding box center [774, 134] width 75 height 16
